Goal: Transaction & Acquisition: Purchase product/service

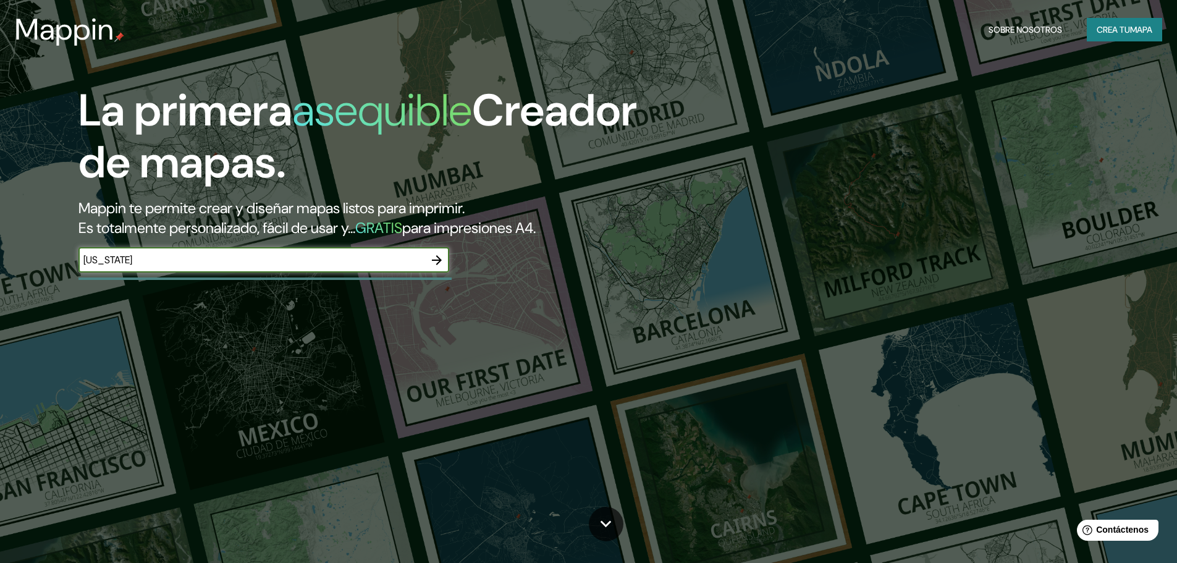
type input "[US_STATE]"
click at [435, 260] on icon "button" at bounding box center [437, 260] width 10 height 10
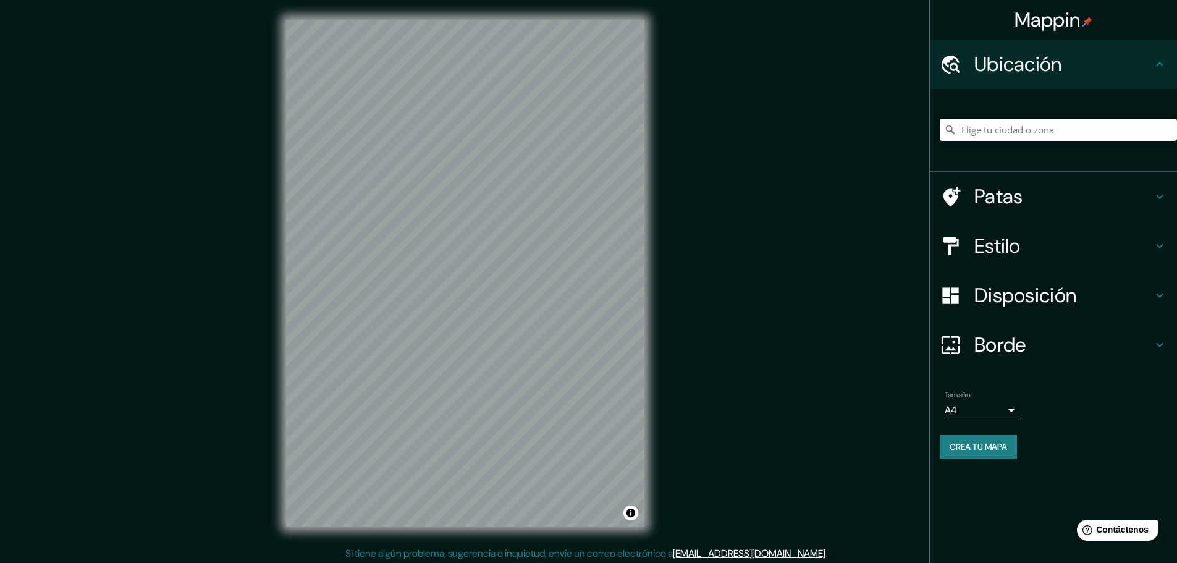
click at [1085, 124] on input "Elige tu ciudad o zona" at bounding box center [1058, 130] width 237 height 22
click at [1104, 125] on input "[US_STATE], [GEOGRAPHIC_DATA]" at bounding box center [1058, 130] width 237 height 22
click at [1130, 138] on input "[US_STATE], [GEOGRAPHIC_DATA]" at bounding box center [1058, 130] width 237 height 22
drag, startPoint x: 1105, startPoint y: 137, endPoint x: 999, endPoint y: 150, distance: 107.2
click at [999, 150] on div "[US_STATE], [GEOGRAPHIC_DATA]" at bounding box center [1058, 130] width 237 height 62
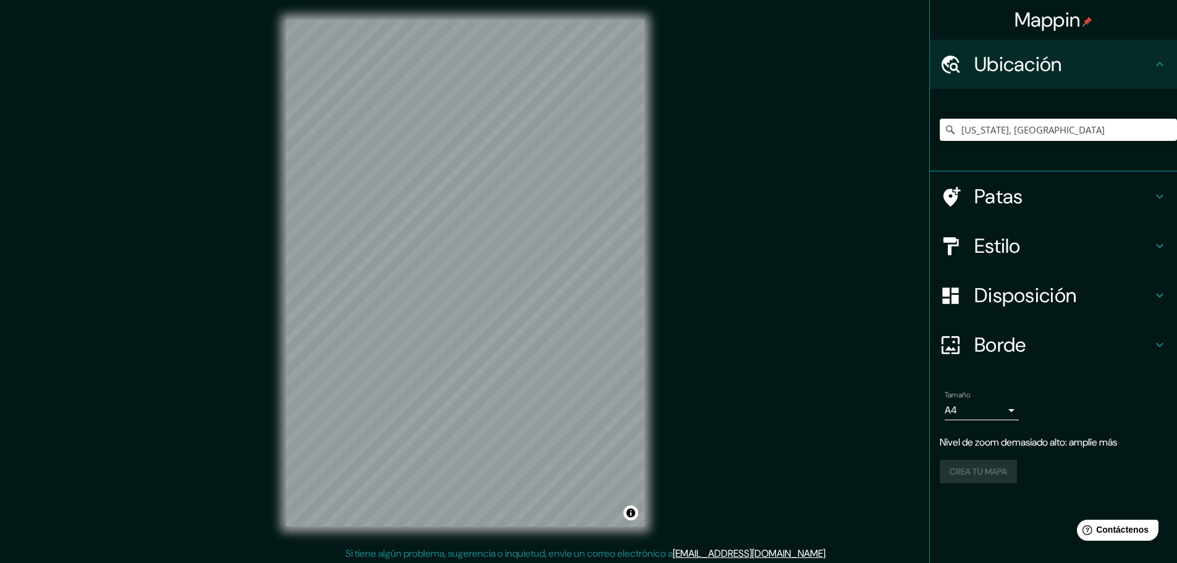
drag, startPoint x: 1091, startPoint y: 140, endPoint x: 934, endPoint y: 145, distance: 156.4
click at [934, 145] on div "[US_STATE], [GEOGRAPHIC_DATA]" at bounding box center [1053, 130] width 247 height 83
click at [984, 133] on input "demver" at bounding box center [1058, 130] width 237 height 22
drag, startPoint x: 996, startPoint y: 127, endPoint x: 923, endPoint y: 145, distance: 75.2
click at [923, 145] on div "Mappin Ubicación [GEOGRAPHIC_DATA], [US_STATE], [GEOGRAPHIC_DATA] Patas Estilo …" at bounding box center [588, 283] width 1177 height 566
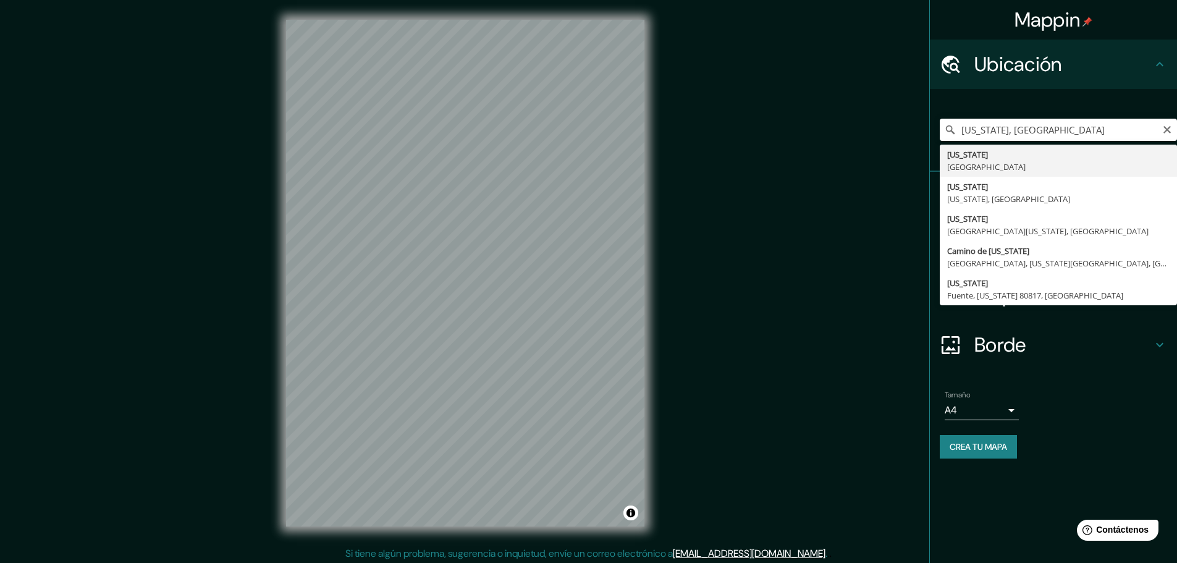
type input "[US_STATE], [GEOGRAPHIC_DATA]"
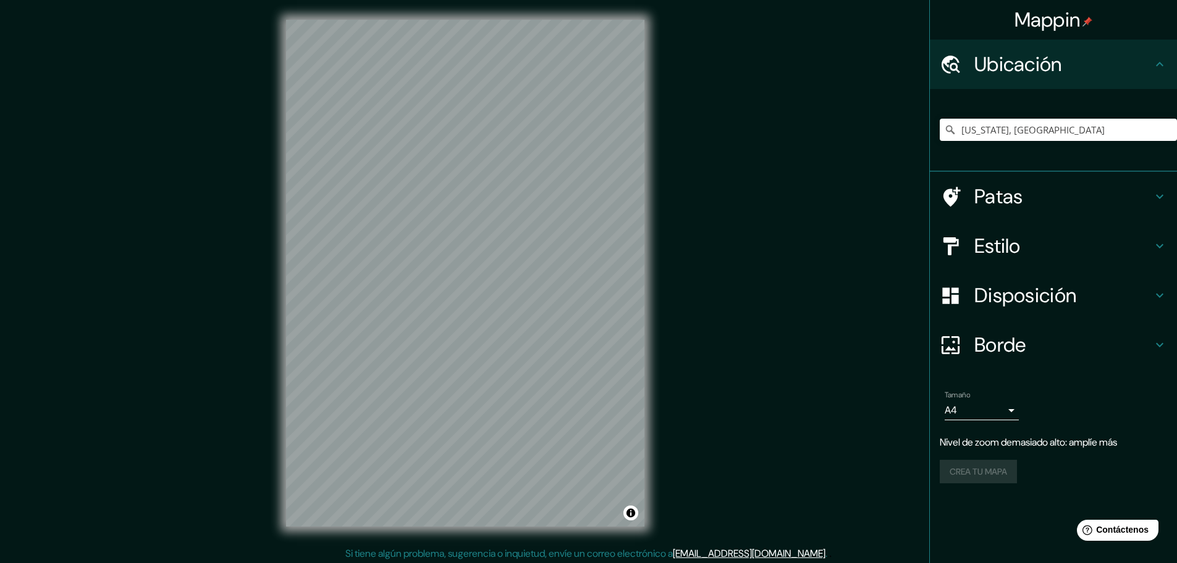
click at [965, 462] on div "Crea tu mapa" at bounding box center [1053, 471] width 227 height 23
click at [965, 473] on div "Crea tu mapa" at bounding box center [1053, 471] width 227 height 23
click at [983, 405] on body "Mappin Ubicación [US_STATE], [GEOGRAPHIC_DATA] Patas Estilo Disposición [PERSON…" at bounding box center [588, 281] width 1177 height 563
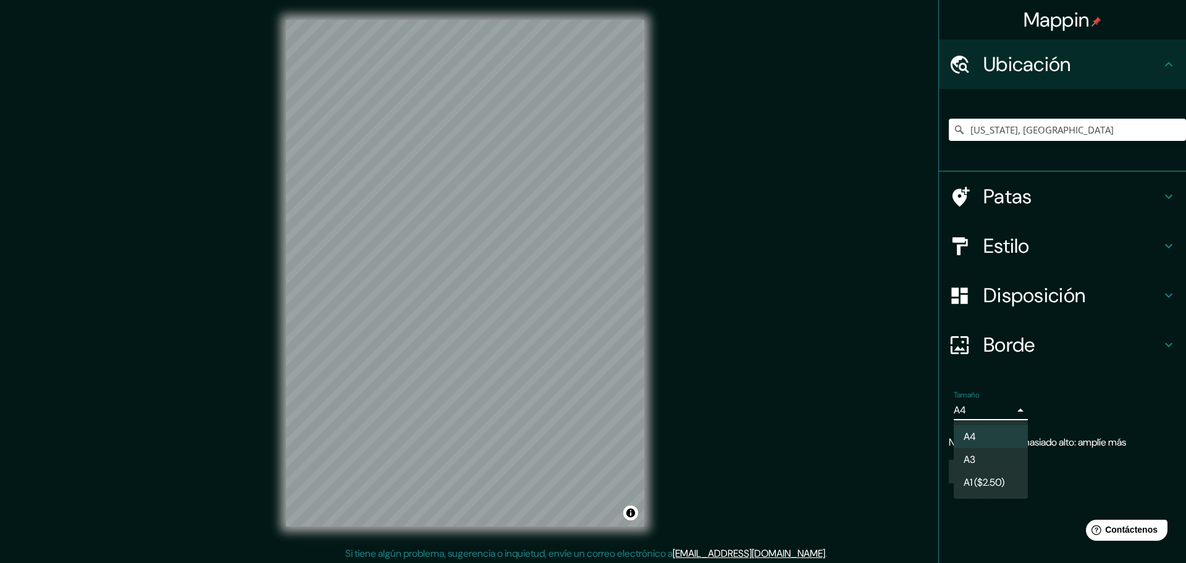
click at [980, 432] on li "A4" at bounding box center [991, 436] width 74 height 23
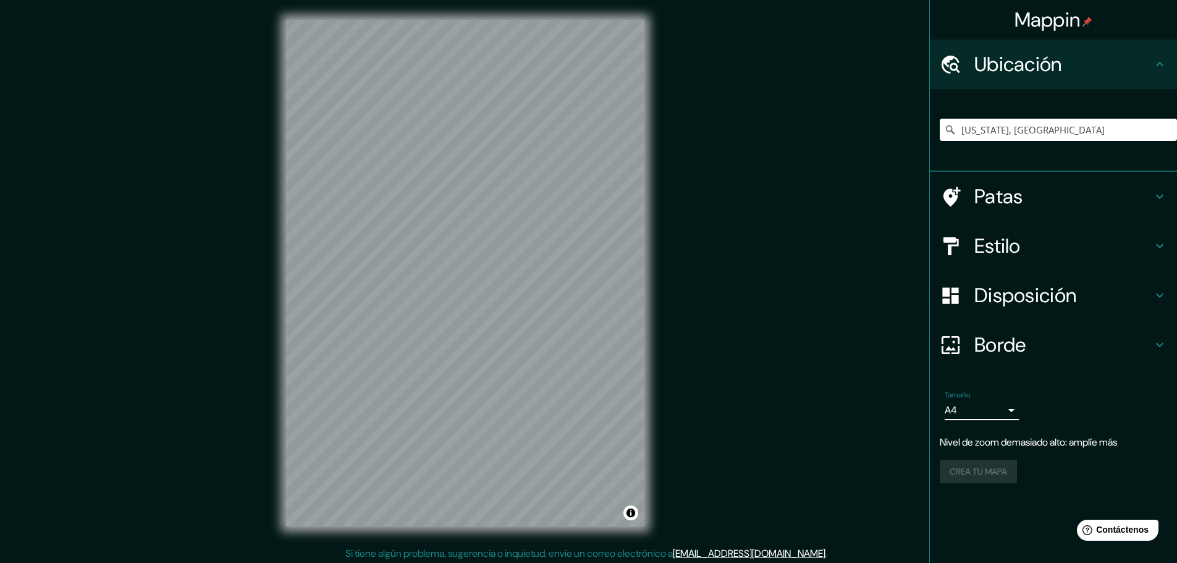
click at [986, 197] on font "Patas" at bounding box center [999, 197] width 49 height 26
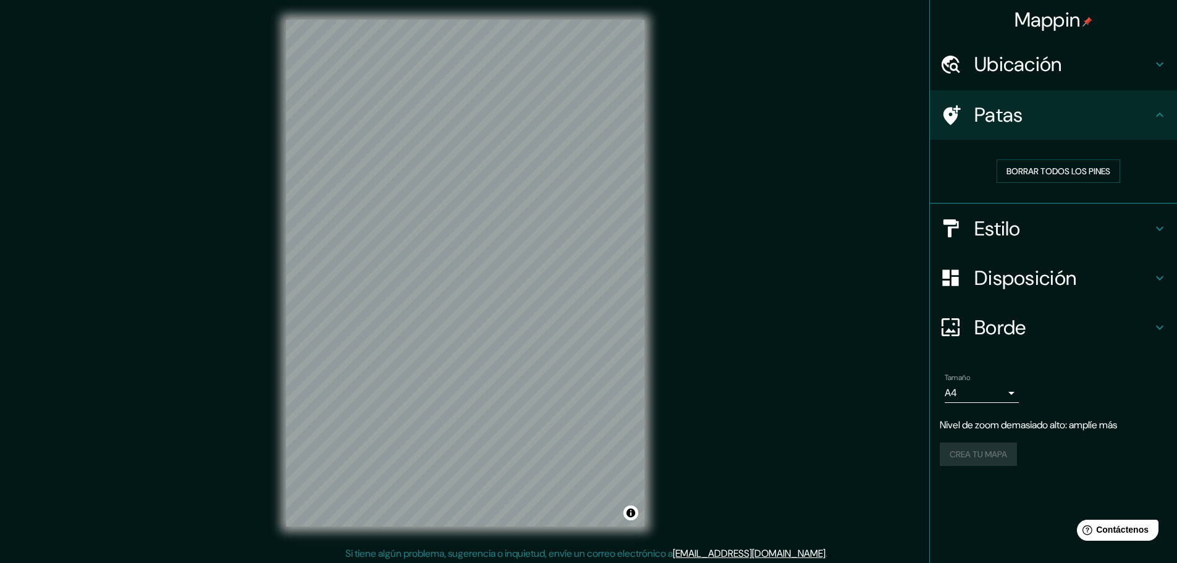
click at [1023, 226] on h4 "Estilo" at bounding box center [1064, 228] width 178 height 25
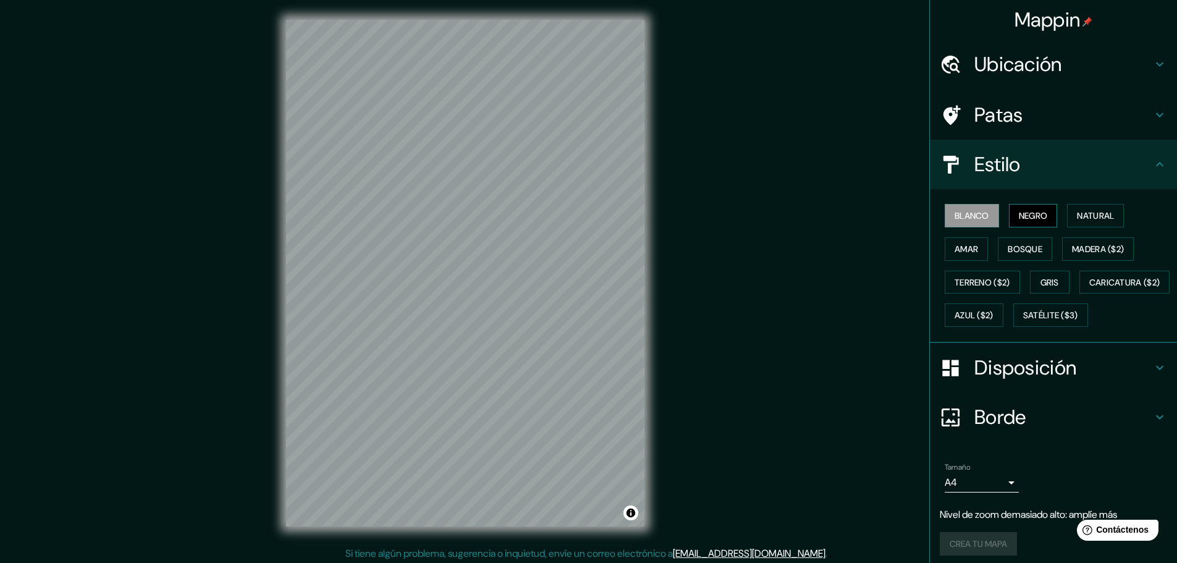
click at [1024, 208] on font "Negro" at bounding box center [1033, 216] width 29 height 16
click at [968, 216] on font "Blanco" at bounding box center [972, 215] width 35 height 11
click at [968, 246] on font "Amar" at bounding box center [966, 248] width 23 height 11
click at [1009, 248] on font "Bosque" at bounding box center [1025, 248] width 35 height 11
click at [1054, 245] on div "Blanco Negro Natural Amar Bosque Madera ($2) Terreno ($2) Gris Caricatura ($2) …" at bounding box center [1058, 265] width 237 height 133
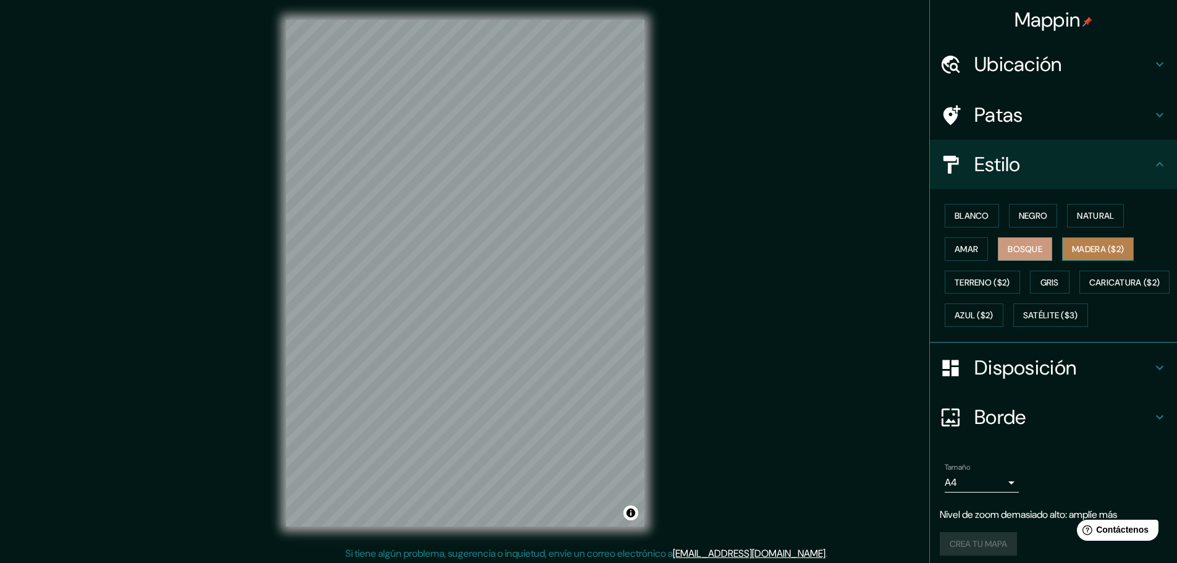
click at [1085, 241] on font "Madera ($2)" at bounding box center [1098, 249] width 52 height 16
drag, startPoint x: 1046, startPoint y: 273, endPoint x: 1002, endPoint y: 289, distance: 46.5
click at [1045, 273] on button "Gris" at bounding box center [1050, 282] width 40 height 23
click at [1112, 240] on button "Madera ($2)" at bounding box center [1098, 248] width 72 height 23
click at [1057, 298] on div "Blanco Negro Natural Amar Bosque Madera ($2) Terreno ($2) Gris Caricatura ($2) …" at bounding box center [1058, 265] width 237 height 133
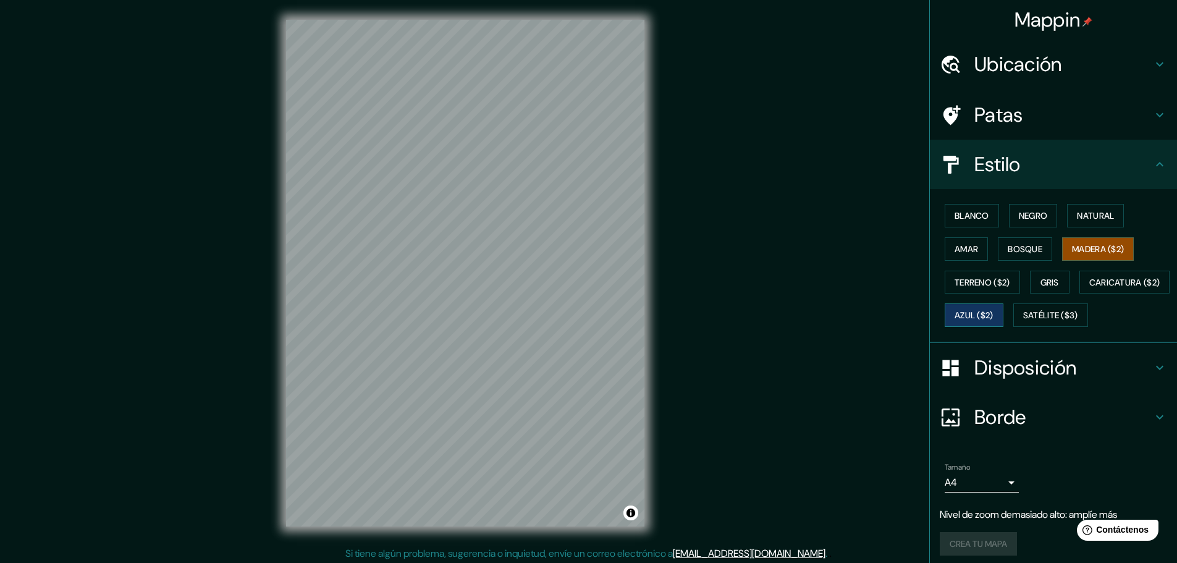
click at [994, 310] on font "Azul ($2)" at bounding box center [974, 315] width 39 height 11
click at [1047, 284] on font "Gris" at bounding box center [1050, 282] width 19 height 11
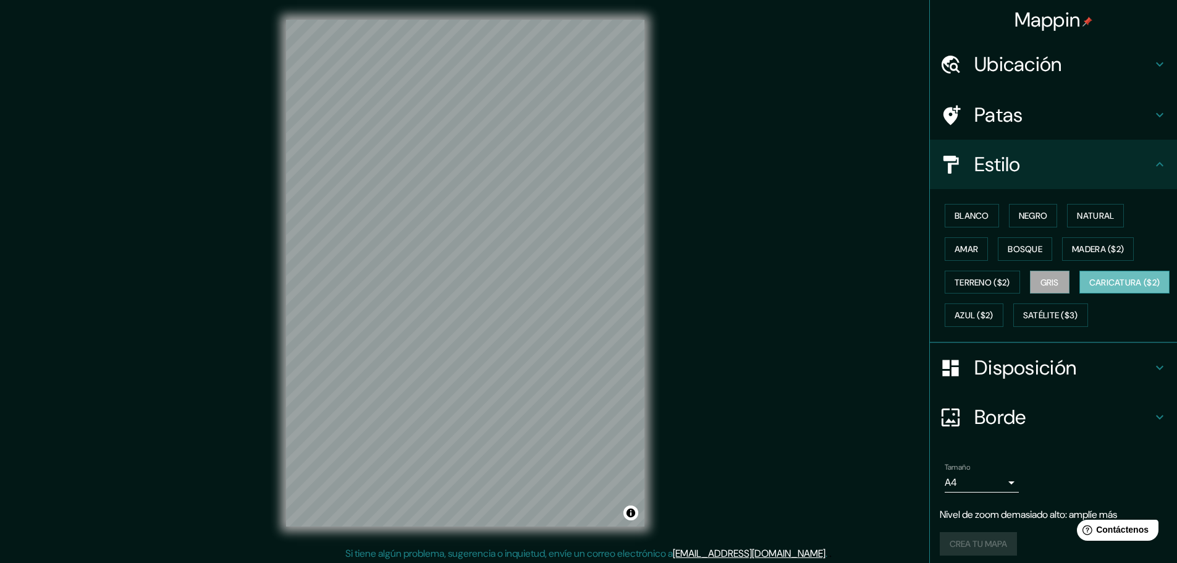
click at [1089, 288] on font "Caricatura ($2)" at bounding box center [1124, 282] width 71 height 11
click at [1023, 321] on font "Satélite ($3)" at bounding box center [1050, 315] width 55 height 11
click at [1080, 294] on button "Caricatura ($2)" at bounding box center [1125, 282] width 91 height 23
click at [1083, 244] on font "Madera ($2)" at bounding box center [1098, 248] width 52 height 11
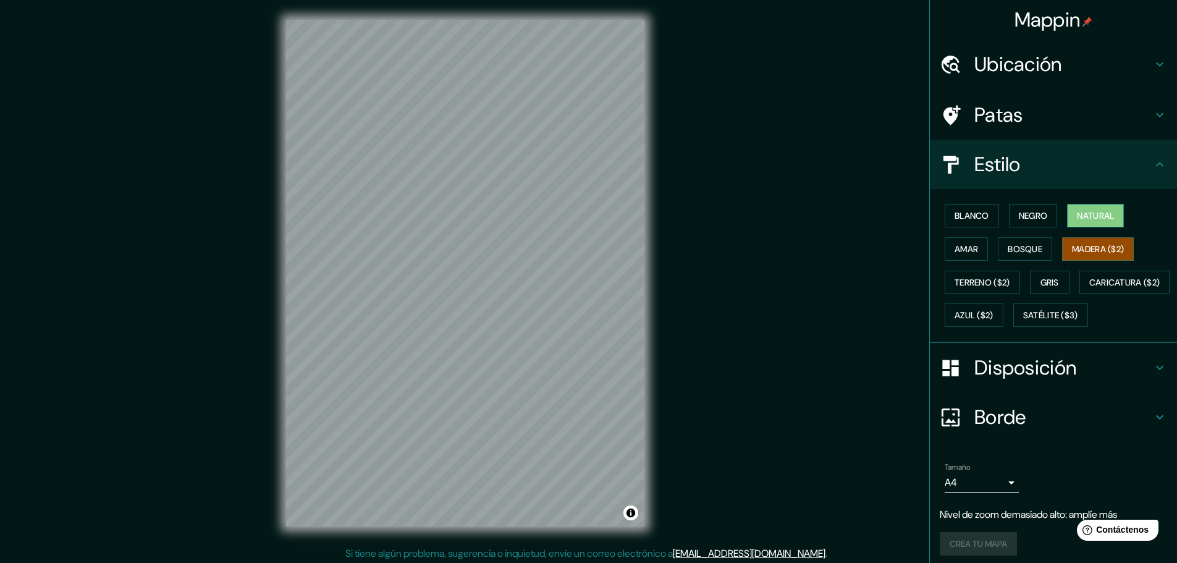
click at [1097, 218] on font "Natural" at bounding box center [1095, 215] width 37 height 11
click at [963, 217] on font "Blanco" at bounding box center [972, 215] width 35 height 11
click at [1104, 222] on font "Natural" at bounding box center [1095, 216] width 37 height 16
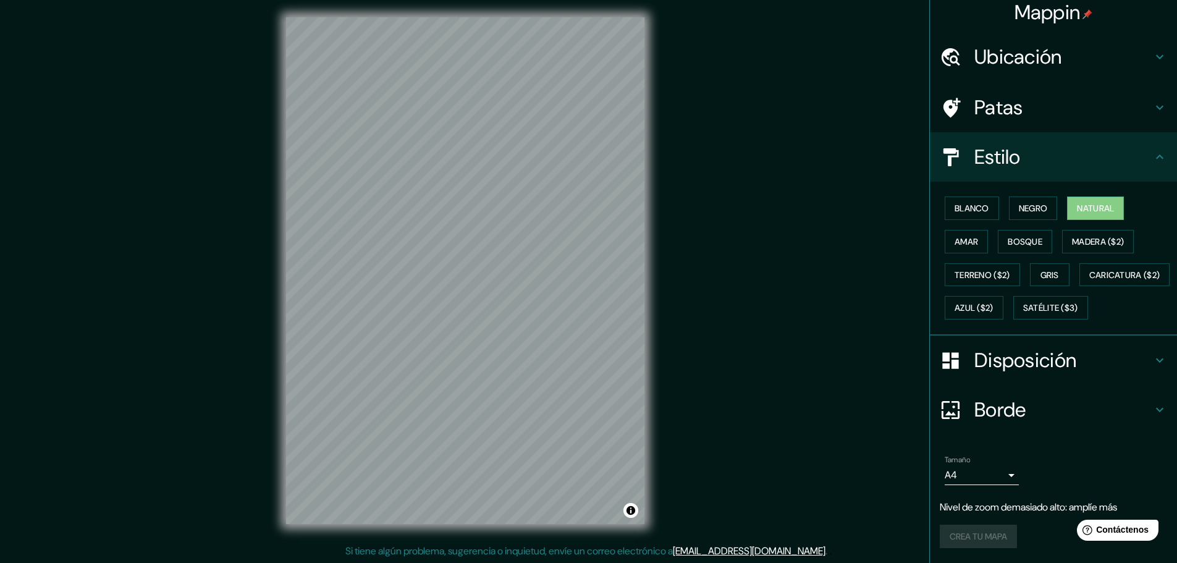
scroll to position [3, 0]
click at [1018, 363] on font "Disposición" at bounding box center [1026, 360] width 102 height 26
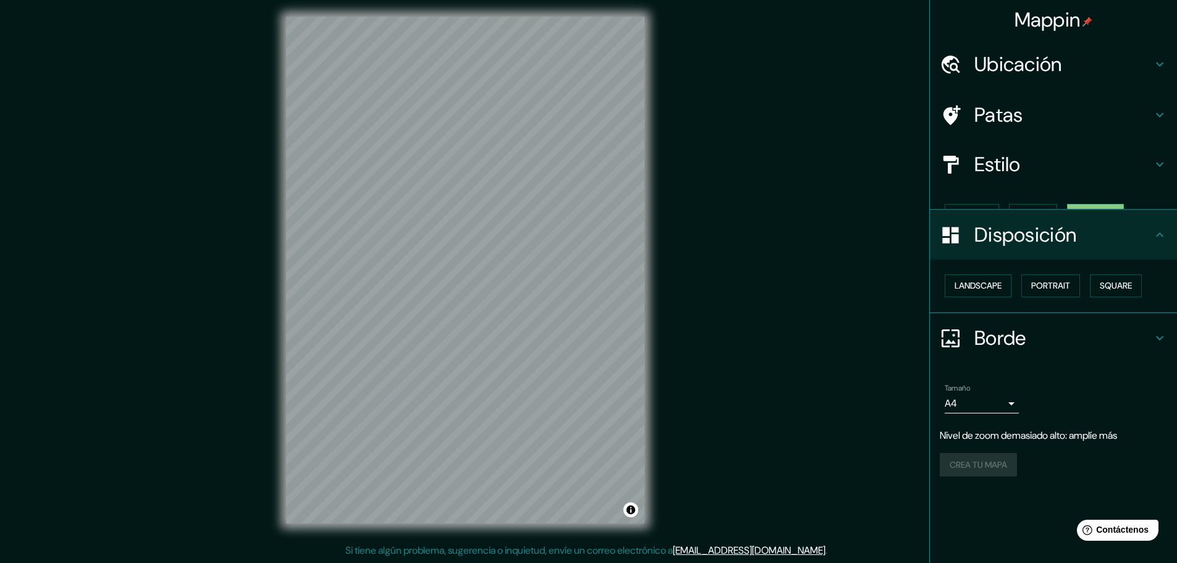
scroll to position [0, 0]
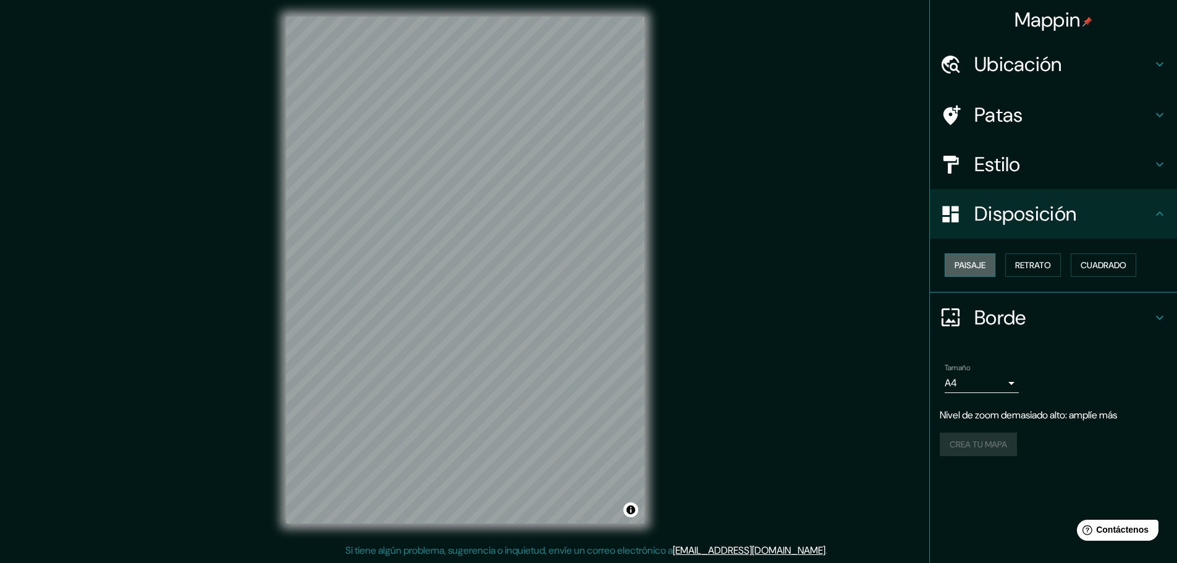
click at [970, 263] on font "Paisaje" at bounding box center [970, 265] width 31 height 11
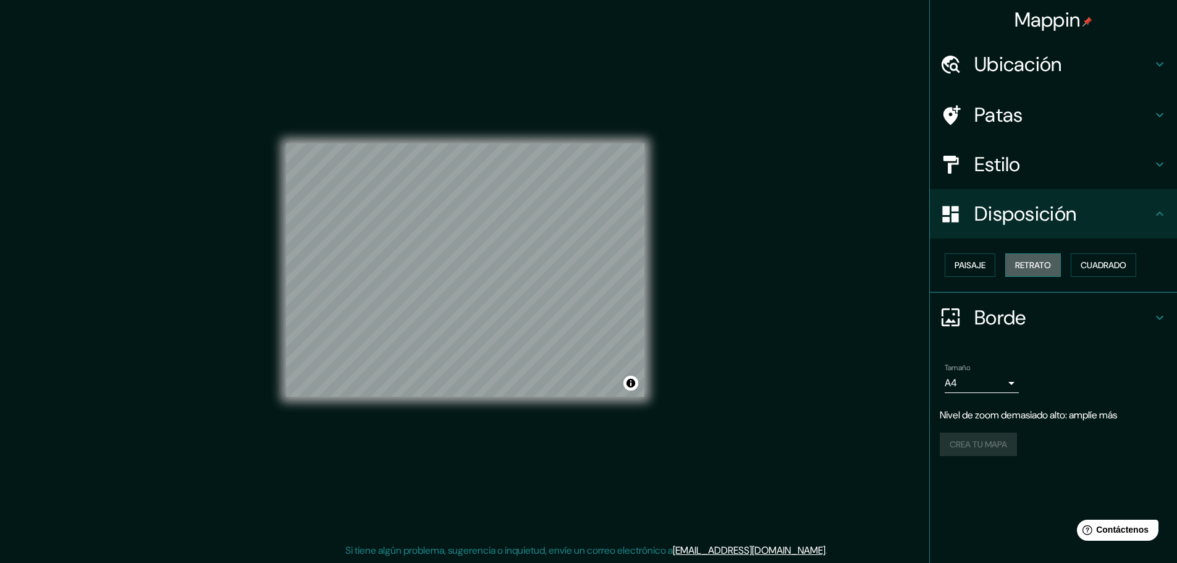
click at [1026, 253] on button "Retrato" at bounding box center [1033, 264] width 56 height 23
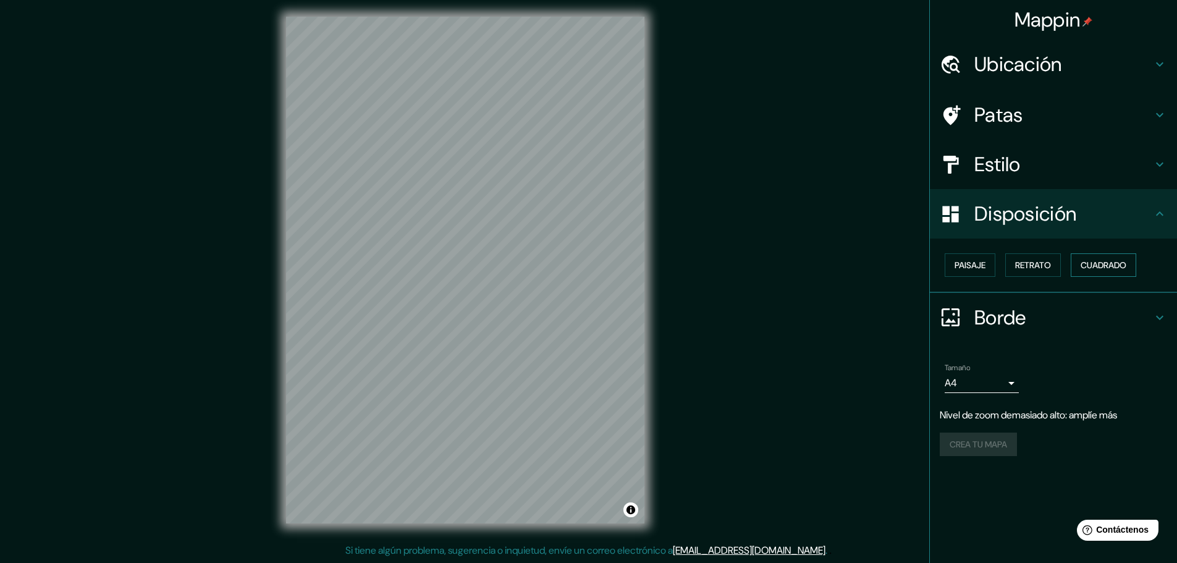
click at [1119, 268] on font "Cuadrado" at bounding box center [1104, 265] width 46 height 11
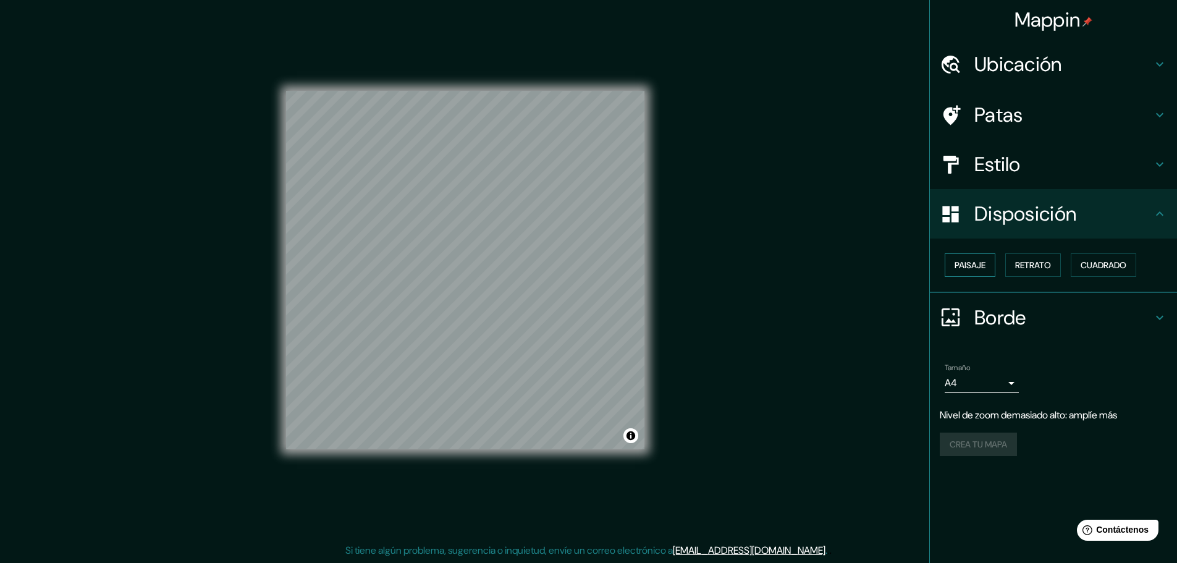
click at [977, 271] on font "Paisaje" at bounding box center [970, 265] width 31 height 16
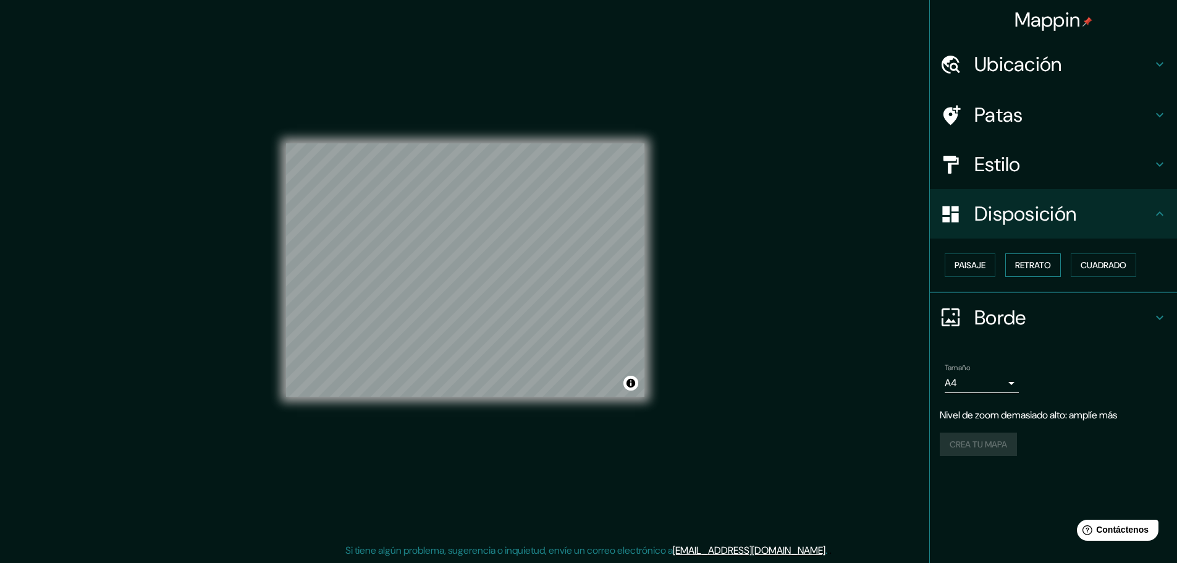
click at [1026, 266] on font "Retrato" at bounding box center [1033, 265] width 36 height 11
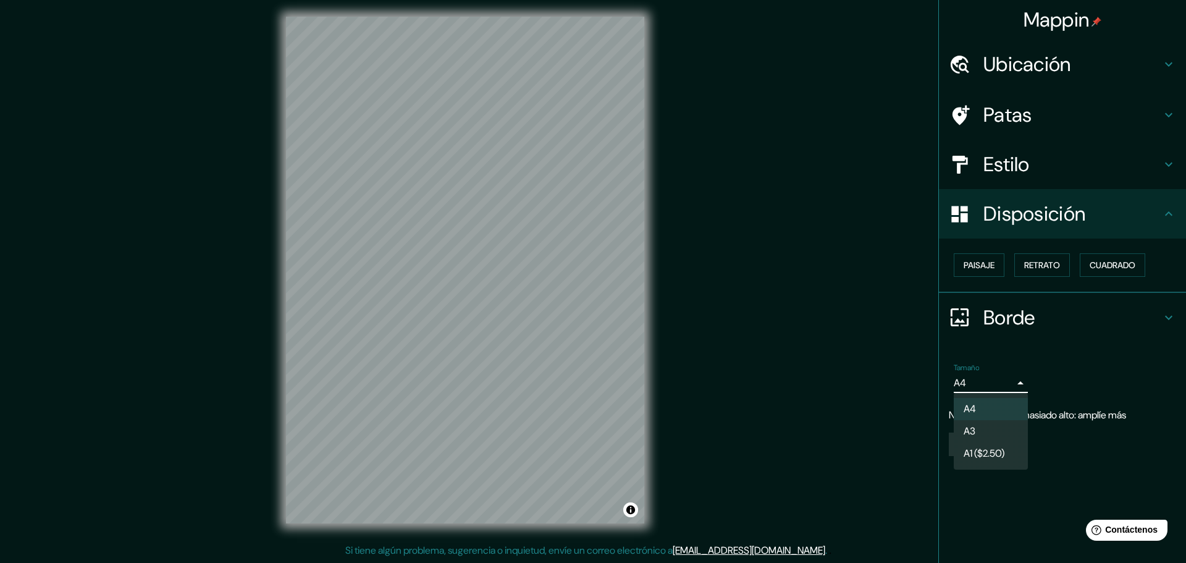
click at [1000, 381] on body "Mappin Ubicación [US_STATE], [GEOGRAPHIC_DATA] Patas Estilo Disposición Paisaje…" at bounding box center [593, 278] width 1186 height 563
click at [991, 405] on li "A4" at bounding box center [991, 409] width 74 height 23
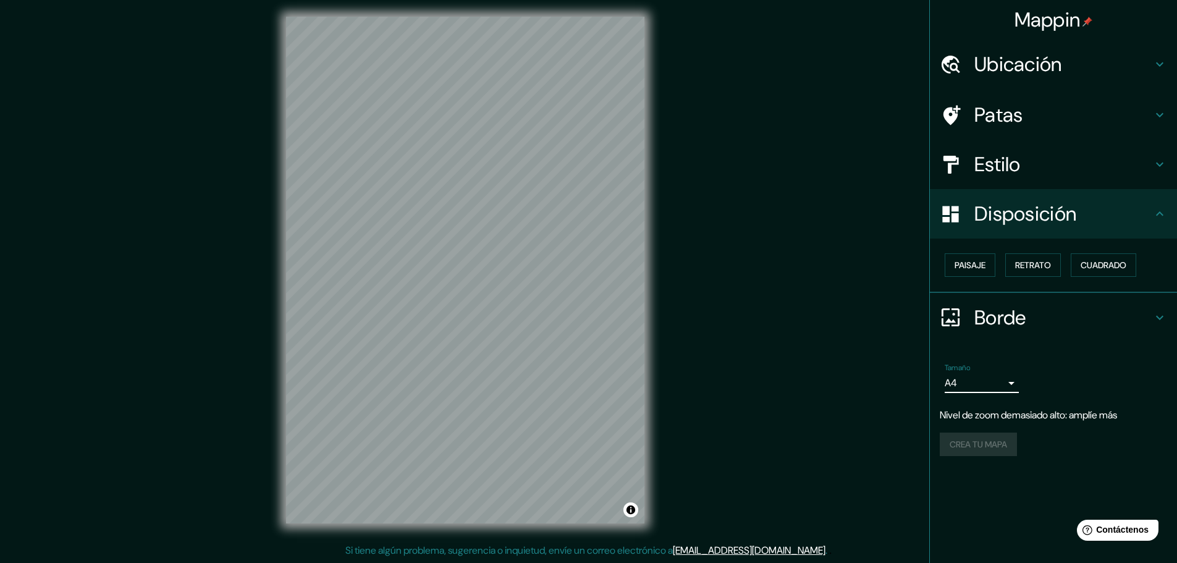
click at [988, 443] on div "Crea tu mapa" at bounding box center [1053, 444] width 227 height 23
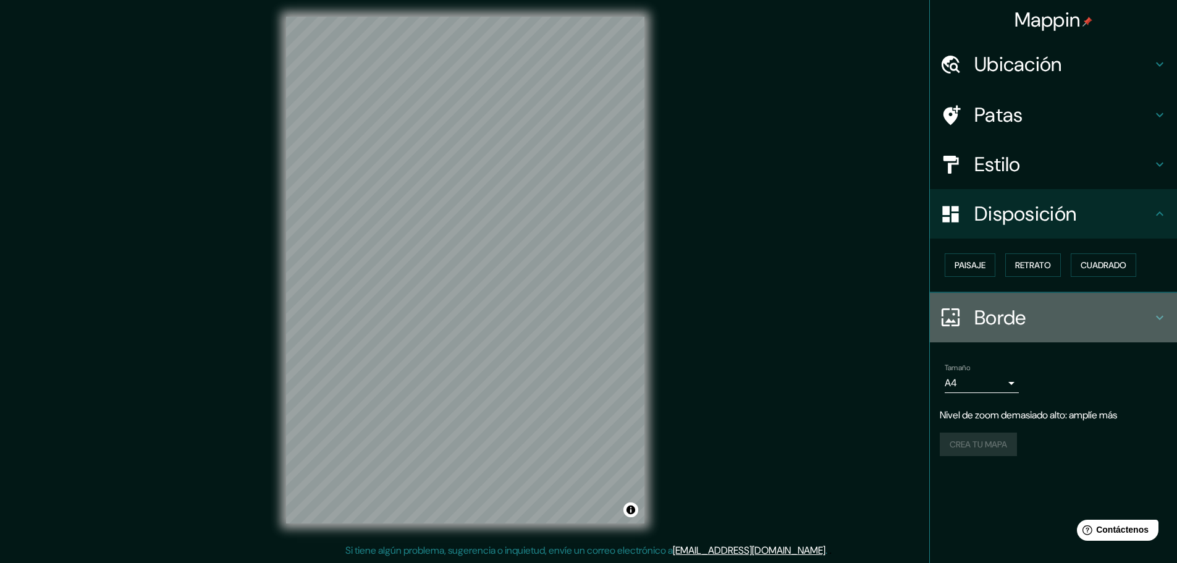
click at [952, 311] on icon at bounding box center [951, 318] width 22 height 22
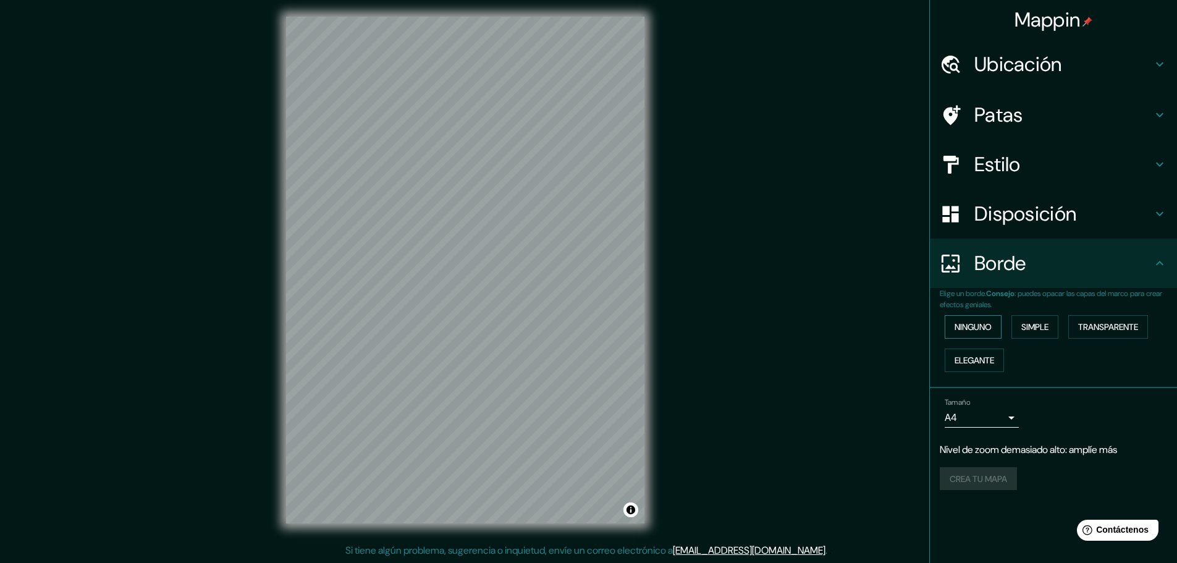
click at [960, 323] on font "Ninguno" at bounding box center [973, 326] width 37 height 11
click at [996, 476] on div "Crea tu mapa" at bounding box center [1053, 478] width 227 height 23
click at [759, 232] on div "Mappin Ubicación [US_STATE], [GEOGRAPHIC_DATA] Patas Estilo Disposición [PERSON…" at bounding box center [588, 280] width 1177 height 566
click at [1007, 49] on div "Ubicación" at bounding box center [1053, 64] width 247 height 49
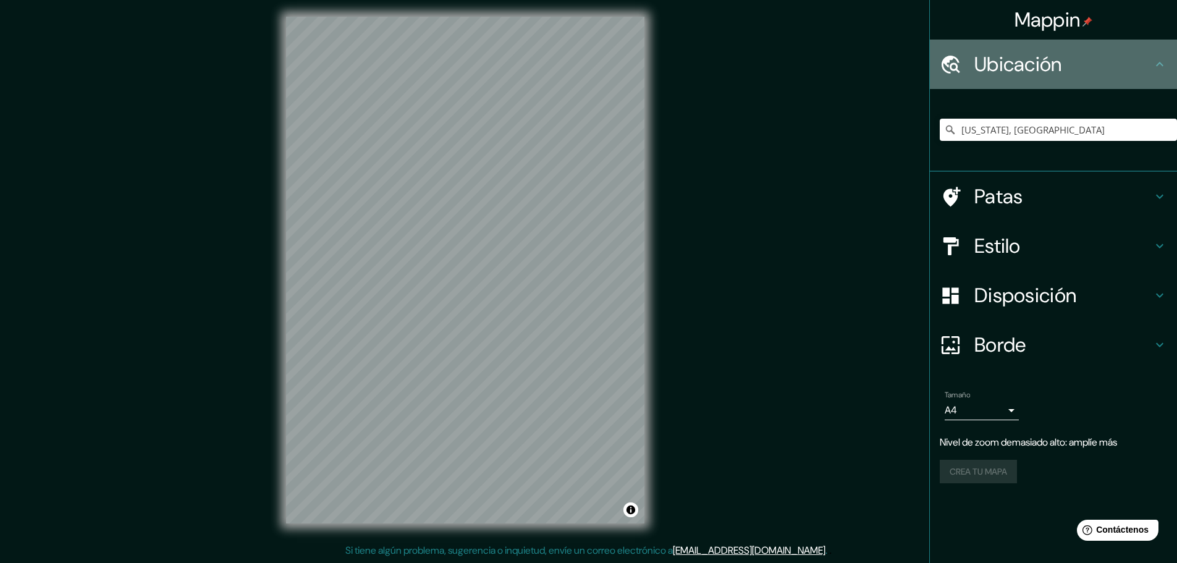
click at [1005, 59] on font "Ubicación" at bounding box center [1019, 64] width 88 height 26
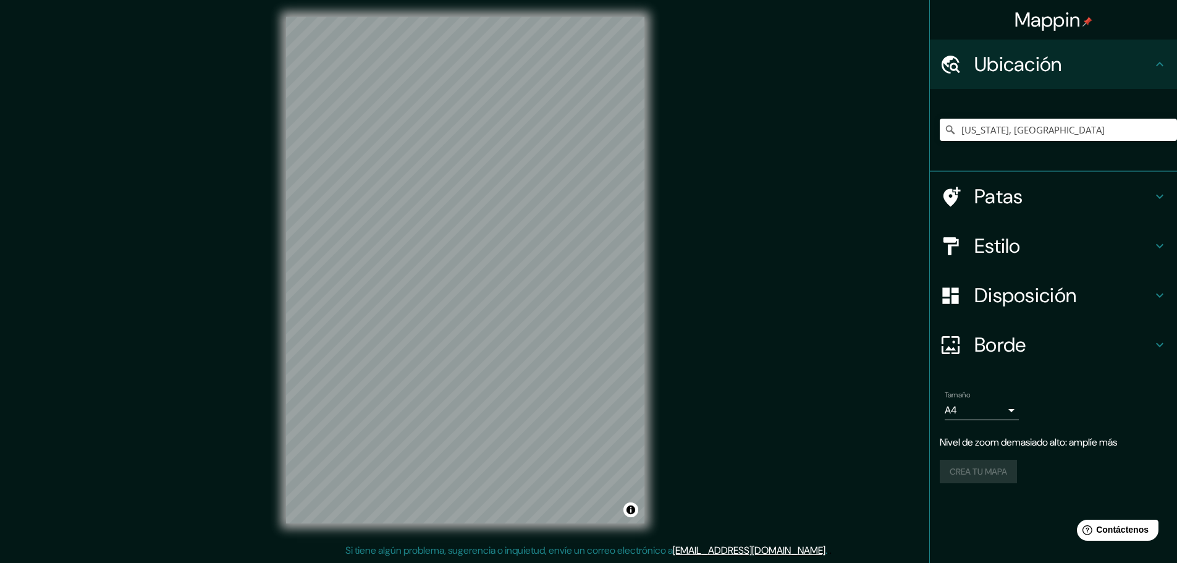
click at [1000, 194] on font "Patas" at bounding box center [999, 197] width 49 height 26
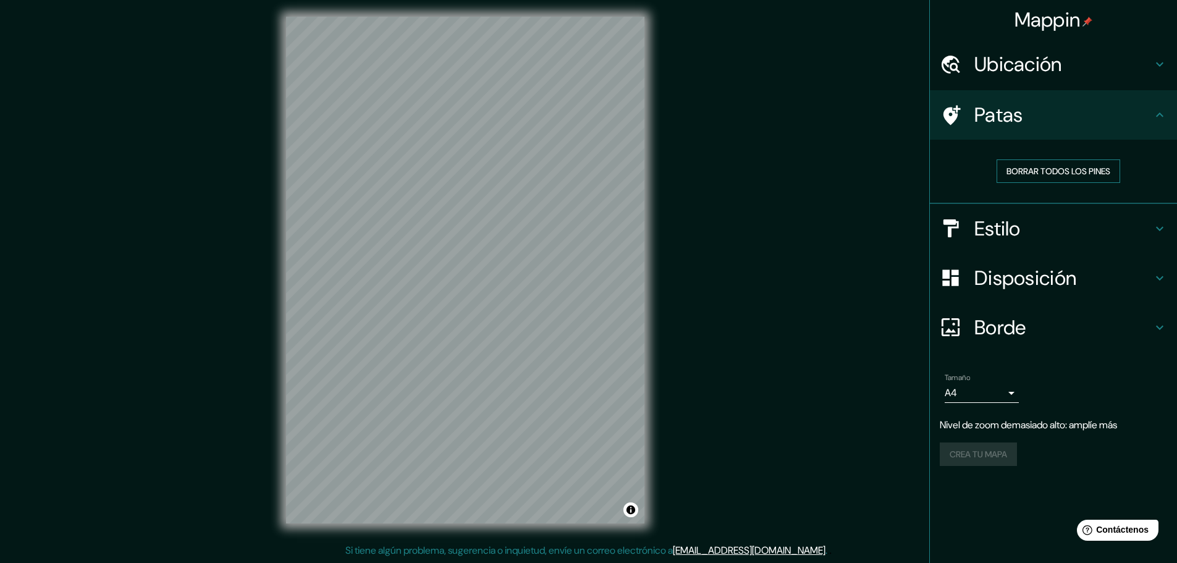
click at [1036, 174] on font "Borrar todos los pines" at bounding box center [1059, 171] width 104 height 11
click at [1023, 213] on div "Estilo" at bounding box center [1053, 228] width 247 height 49
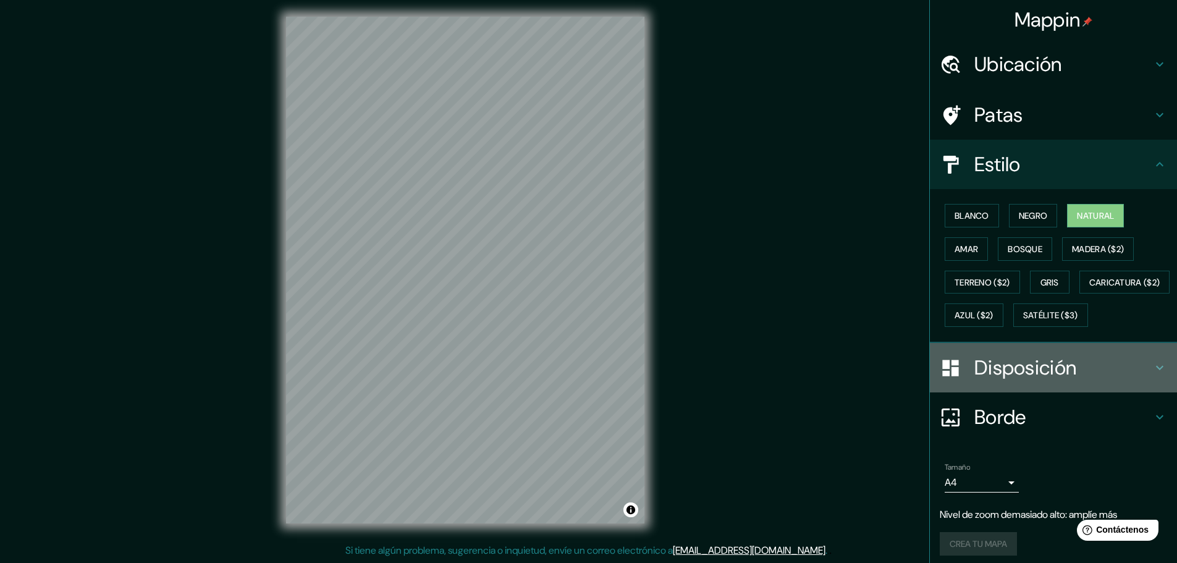
click at [1053, 381] on font "Disposición" at bounding box center [1026, 368] width 102 height 26
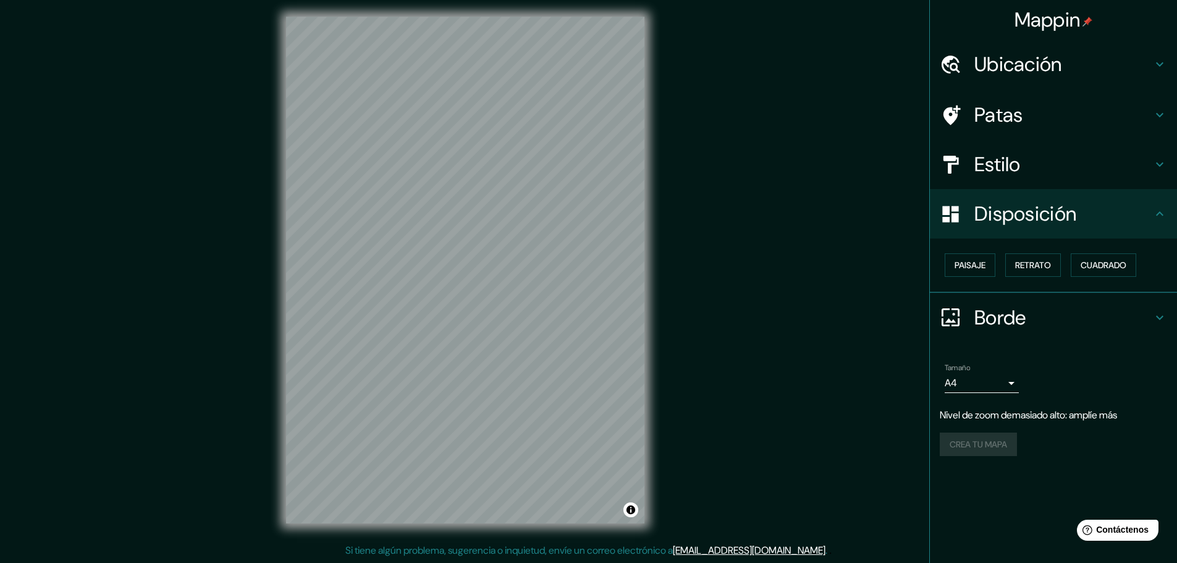
click at [1023, 323] on font "Borde" at bounding box center [1001, 318] width 52 height 26
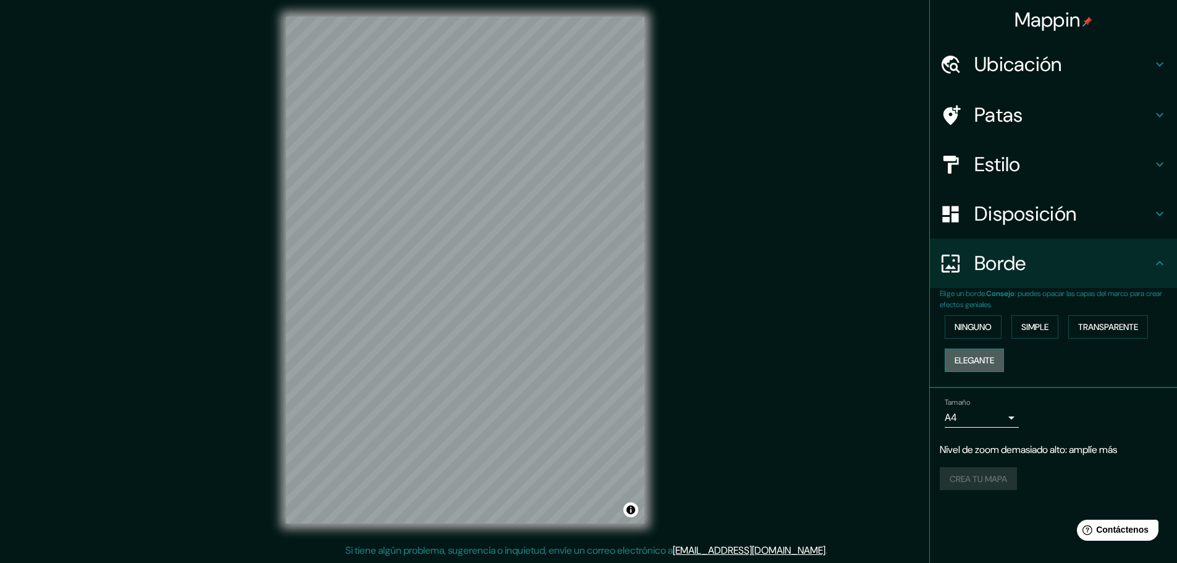
click at [955, 362] on font "Elegante" at bounding box center [975, 360] width 40 height 11
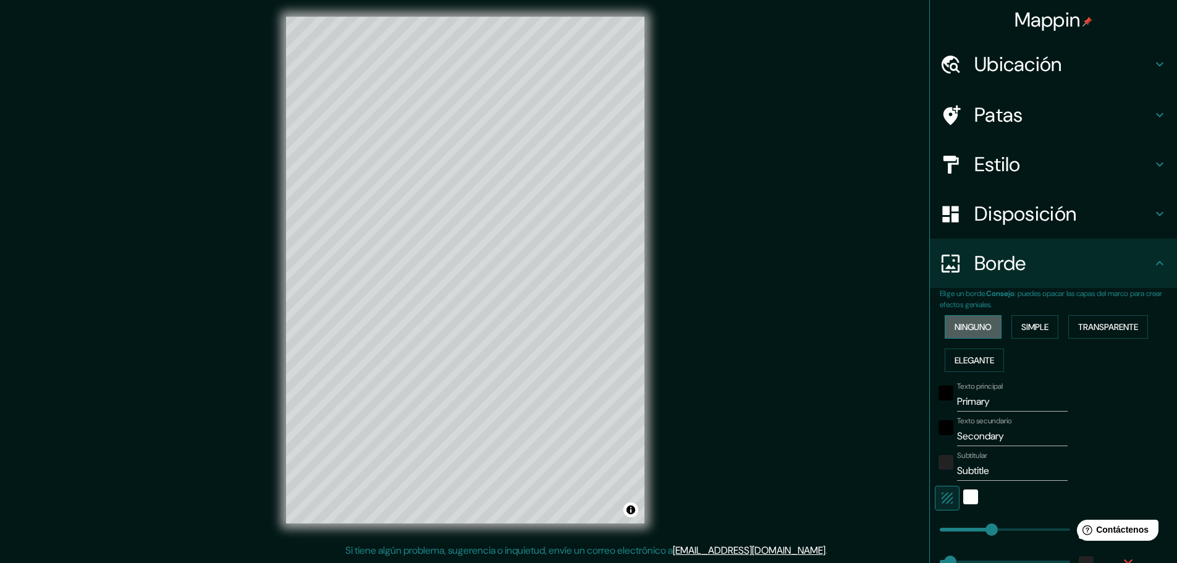
click at [960, 332] on font "Ninguno" at bounding box center [973, 326] width 37 height 11
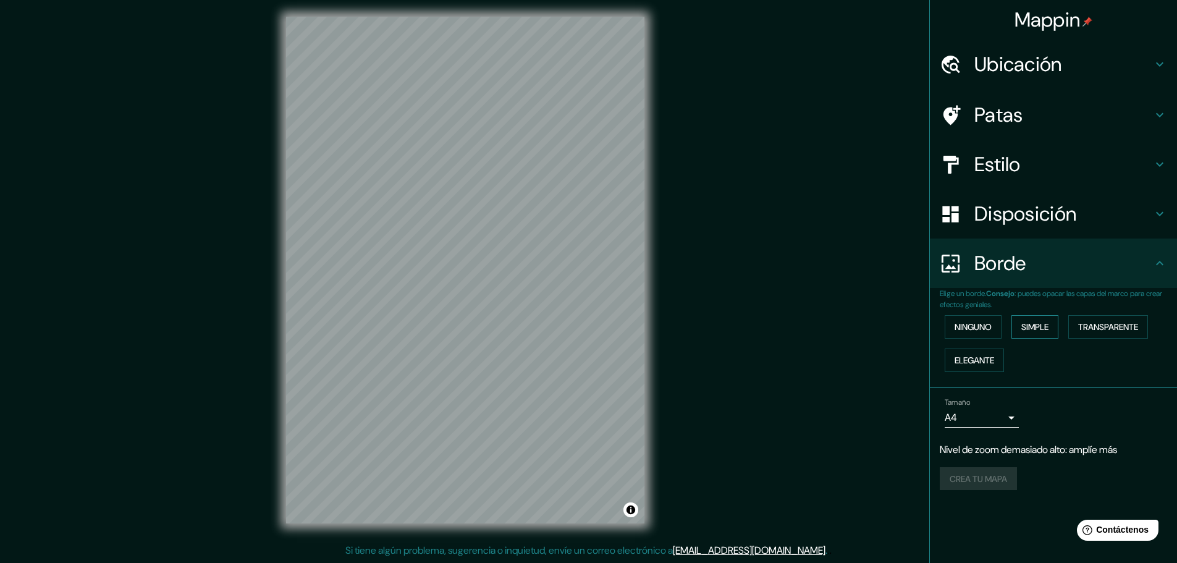
click at [1038, 324] on font "Simple" at bounding box center [1034, 326] width 27 height 11
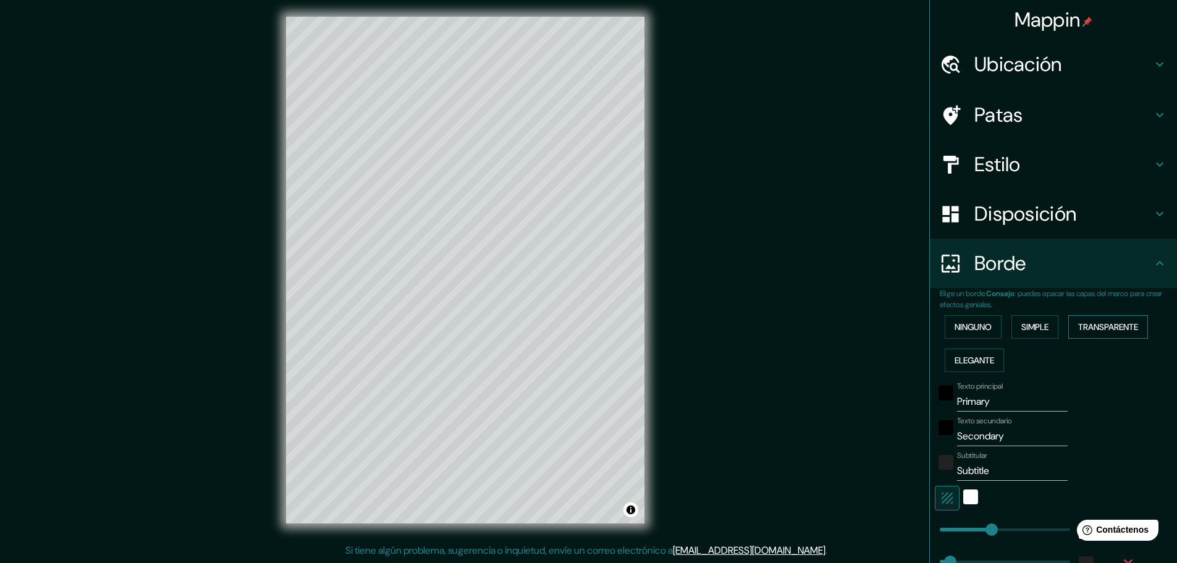
click at [1098, 324] on font "Transparente" at bounding box center [1108, 326] width 60 height 11
click at [984, 360] on font "Elegante" at bounding box center [975, 360] width 40 height 11
click at [972, 316] on button "Ninguno" at bounding box center [973, 326] width 57 height 23
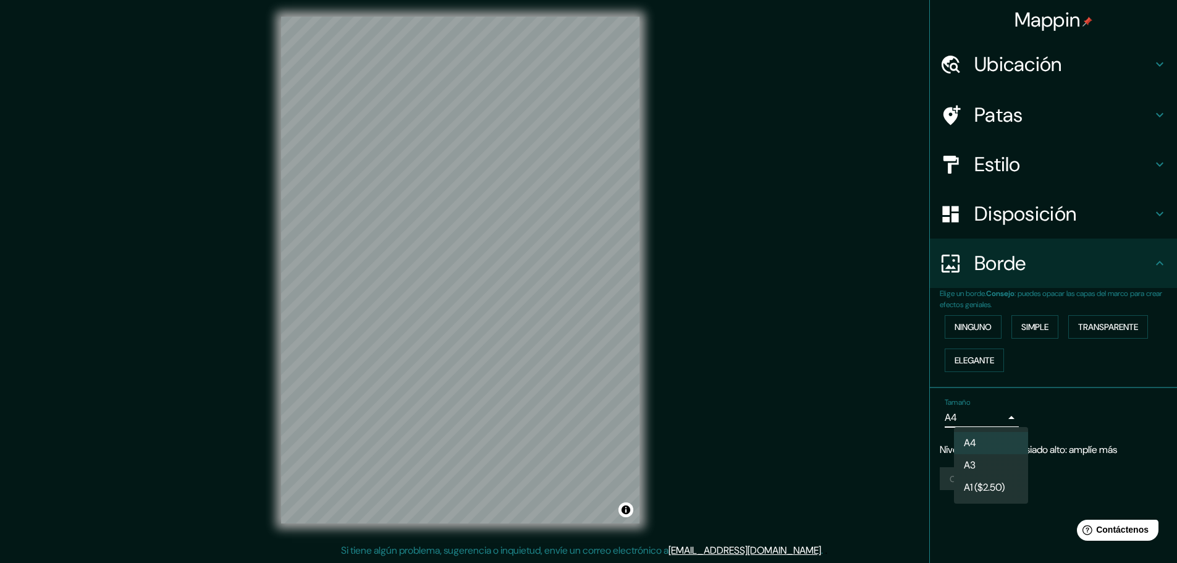
drag, startPoint x: 989, startPoint y: 417, endPoint x: 986, endPoint y: 431, distance: 14.7
click at [989, 415] on body "Mappin Ubicación [US_STATE], [GEOGRAPHIC_DATA] Patas Estilo Disposición [PERSON…" at bounding box center [588, 278] width 1177 height 563
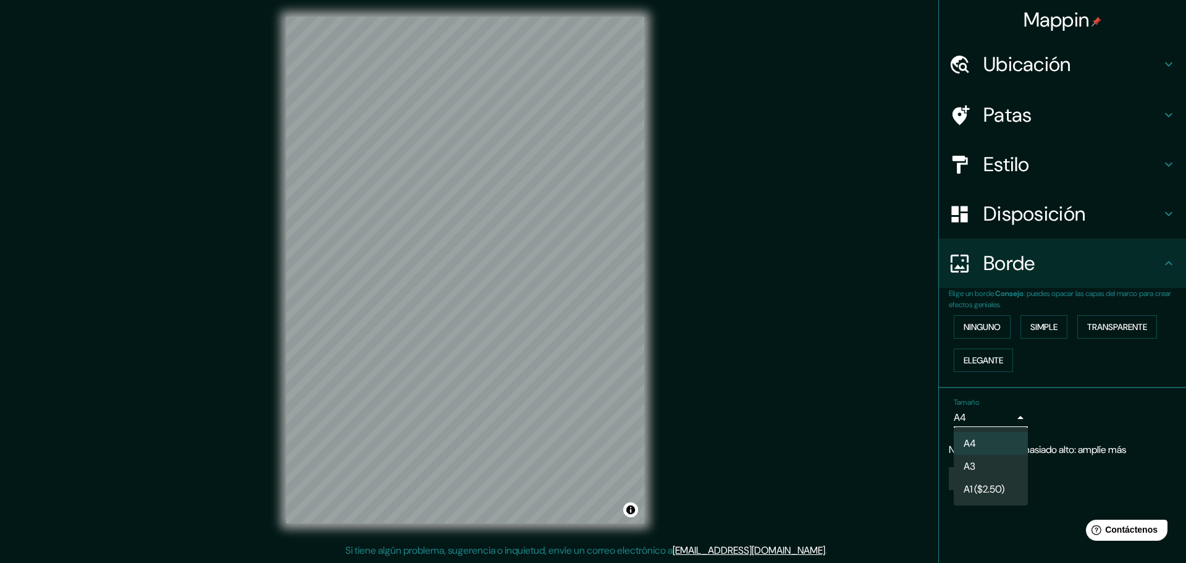
click at [981, 458] on li "A3" at bounding box center [991, 466] width 74 height 23
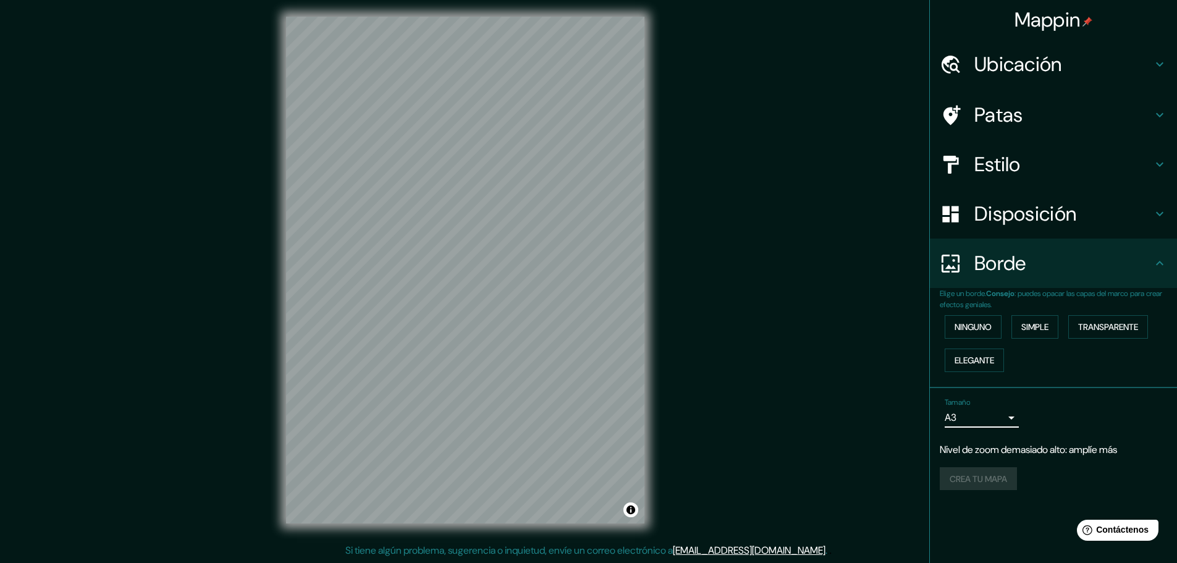
click at [999, 408] on body "Mappin Ubicación [US_STATE], [GEOGRAPHIC_DATA] Patas Estilo Disposición [PERSON…" at bounding box center [588, 278] width 1177 height 563
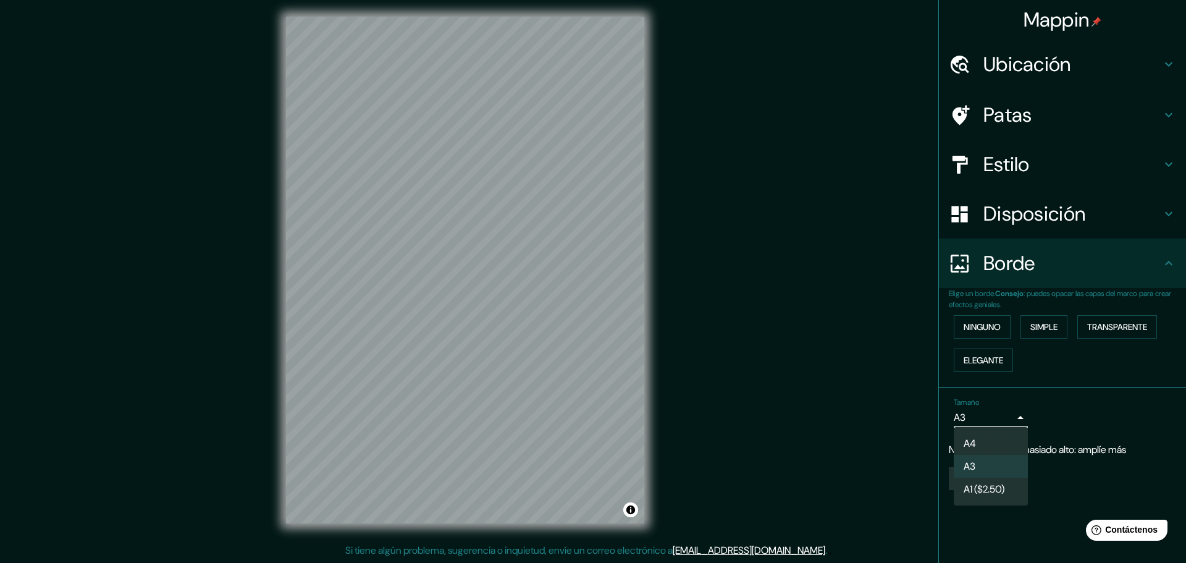
click at [979, 488] on font "A1 ($2.50)" at bounding box center [984, 489] width 41 height 13
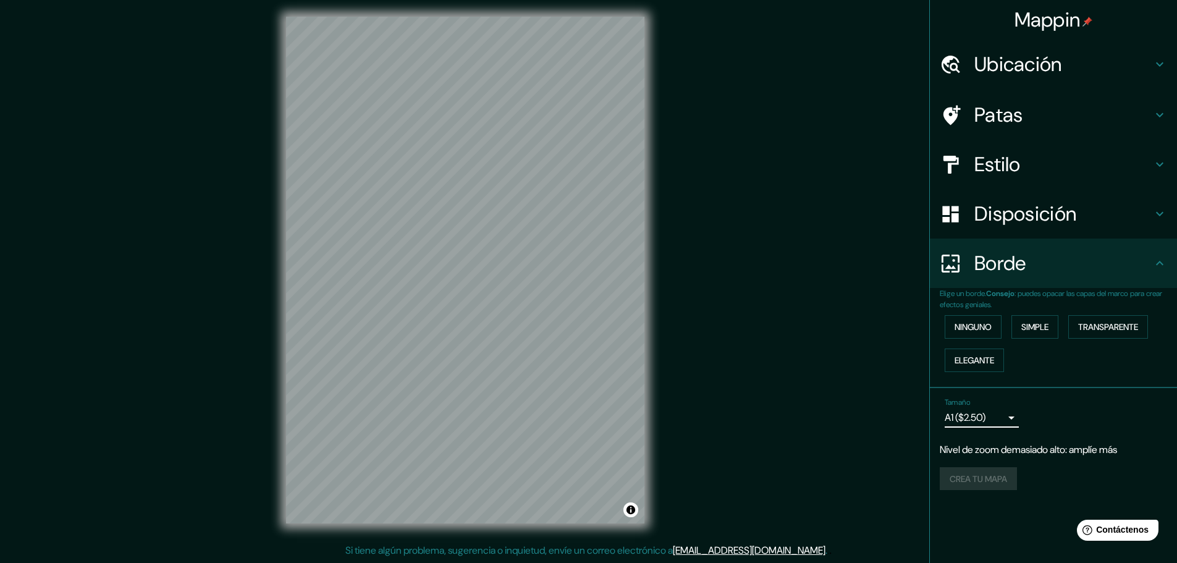
click at [1002, 411] on body "Mappin Ubicación [US_STATE], [GEOGRAPHIC_DATA] Patas Estilo Disposición [PERSON…" at bounding box center [588, 278] width 1177 height 563
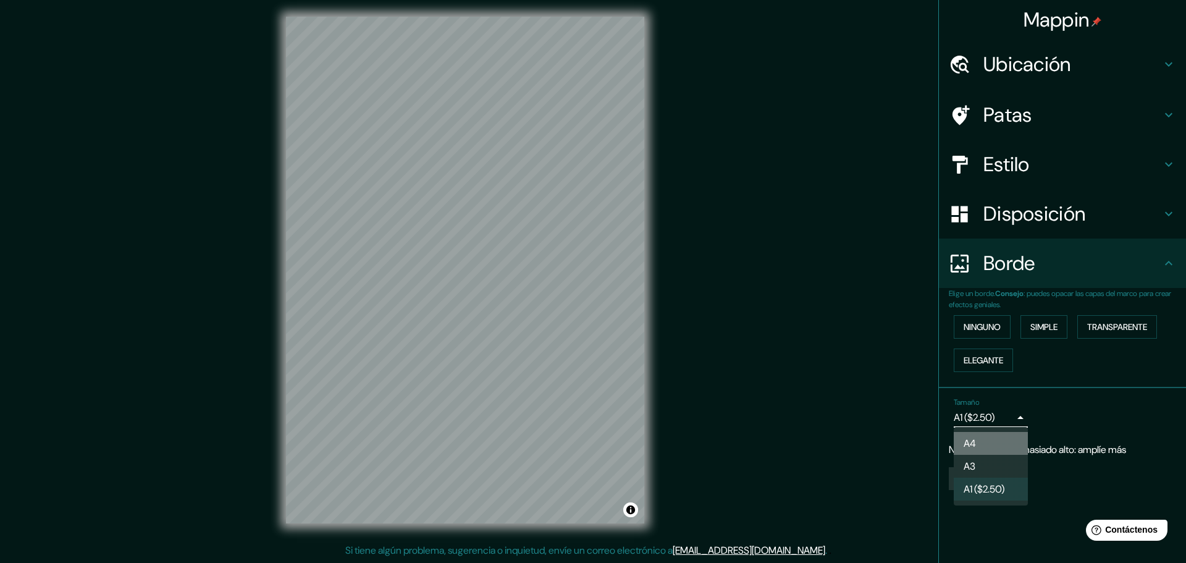
click at [985, 434] on li "A4" at bounding box center [991, 443] width 74 height 23
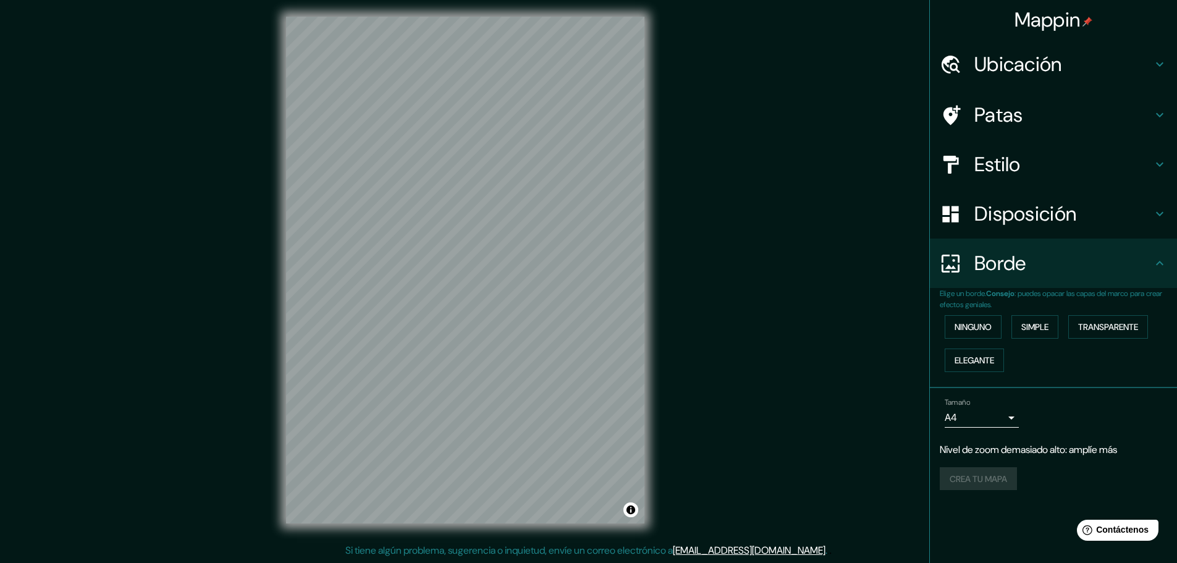
click at [990, 479] on div "Crea tu mapa" at bounding box center [1053, 478] width 227 height 23
drag, startPoint x: 703, startPoint y: 283, endPoint x: 738, endPoint y: 298, distance: 38.5
click at [702, 281] on div "Mappin Ubicación [US_STATE], [GEOGRAPHIC_DATA] Patas Estilo Disposición [PERSON…" at bounding box center [588, 280] width 1177 height 566
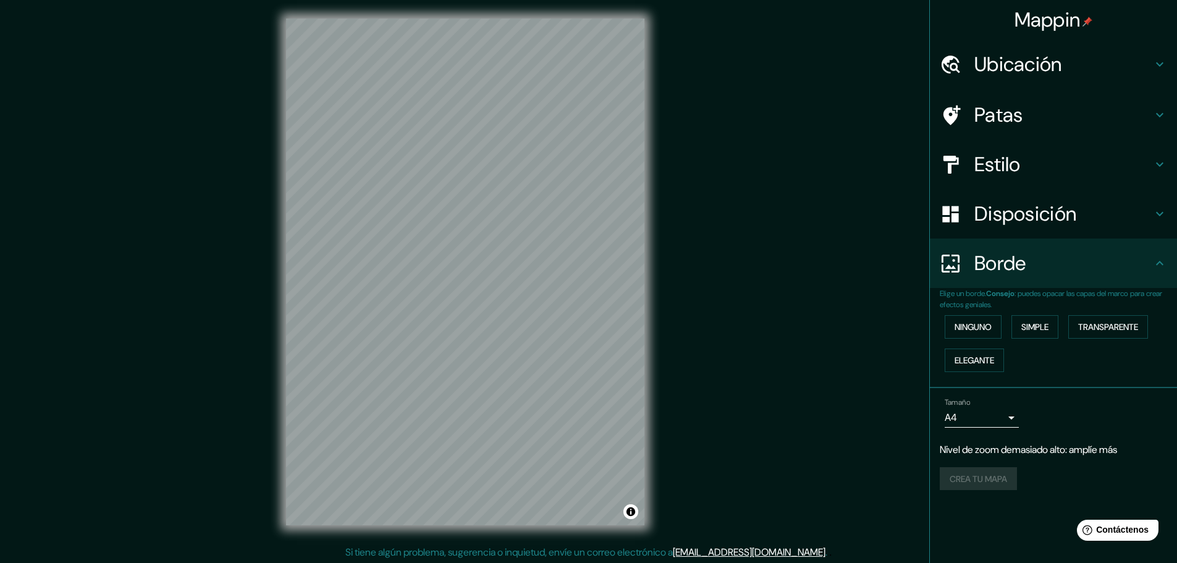
scroll to position [0, 0]
click at [727, 295] on div "Mappin Ubicación [US_STATE], [GEOGRAPHIC_DATA] Patas Estilo Disposición [PERSON…" at bounding box center [588, 283] width 1177 height 566
click at [1015, 53] on font "Ubicación" at bounding box center [1019, 64] width 88 height 26
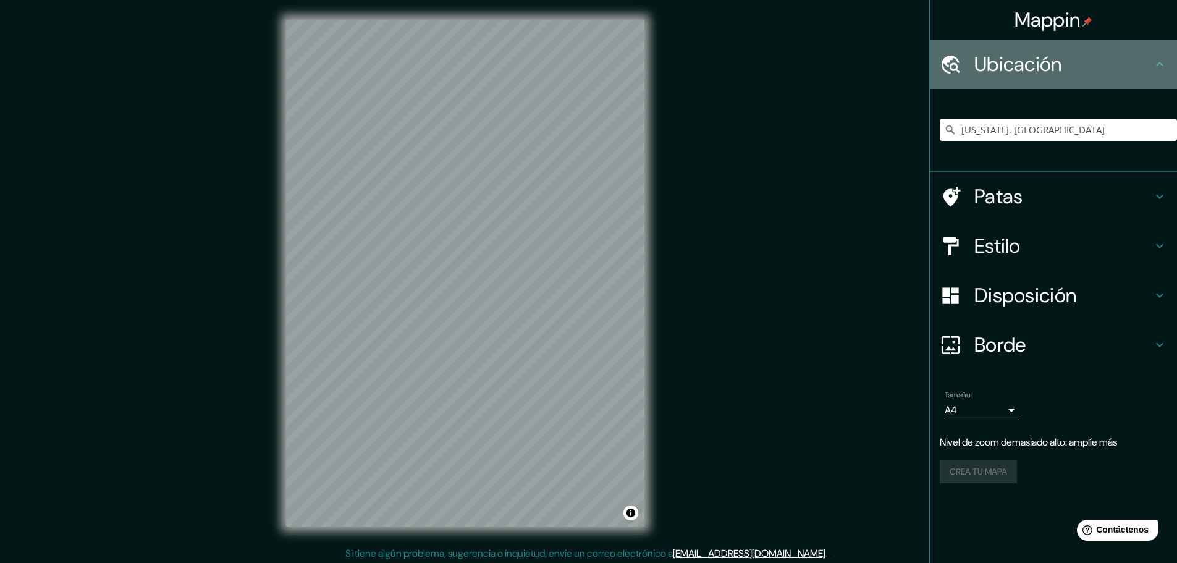
click at [1015, 53] on font "Ubicación" at bounding box center [1019, 64] width 88 height 26
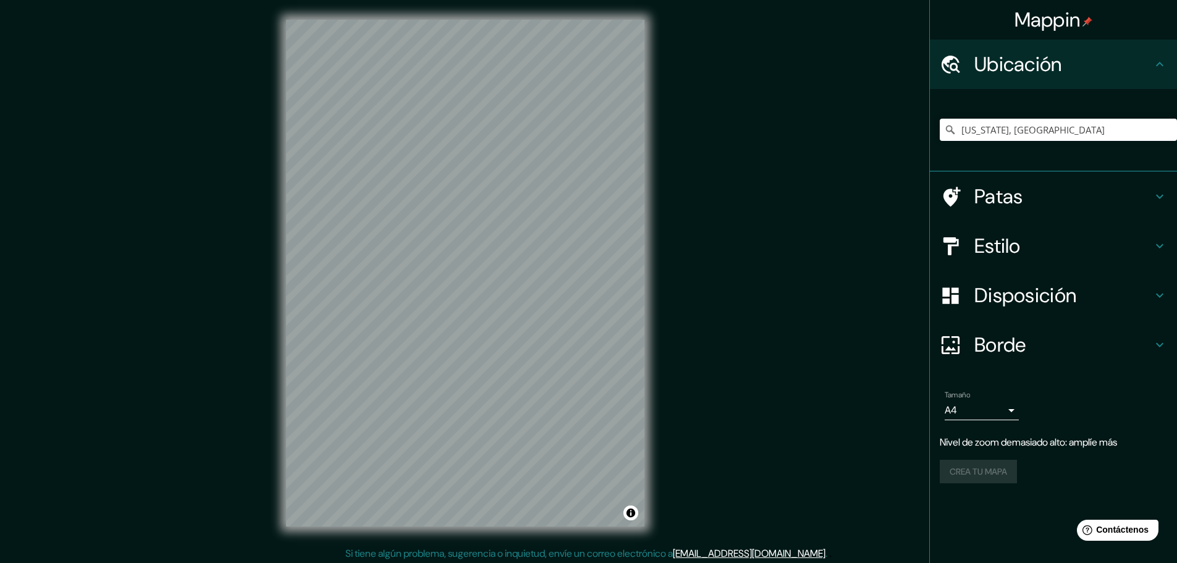
click at [675, 183] on div "Mappin Ubicación [US_STATE], [GEOGRAPHIC_DATA] Patas Estilo Disposición [PERSON…" at bounding box center [588, 283] width 1177 height 566
click at [803, 257] on div "Mappin Ubicación [US_STATE], [GEOGRAPHIC_DATA] Patas Estilo Disposición [PERSON…" at bounding box center [588, 283] width 1177 height 566
click at [965, 465] on div "Crea tu mapa" at bounding box center [1053, 471] width 227 height 23
click at [962, 477] on div "Crea tu mapa" at bounding box center [1053, 471] width 227 height 23
click at [1086, 358] on div "Borde" at bounding box center [1053, 344] width 247 height 49
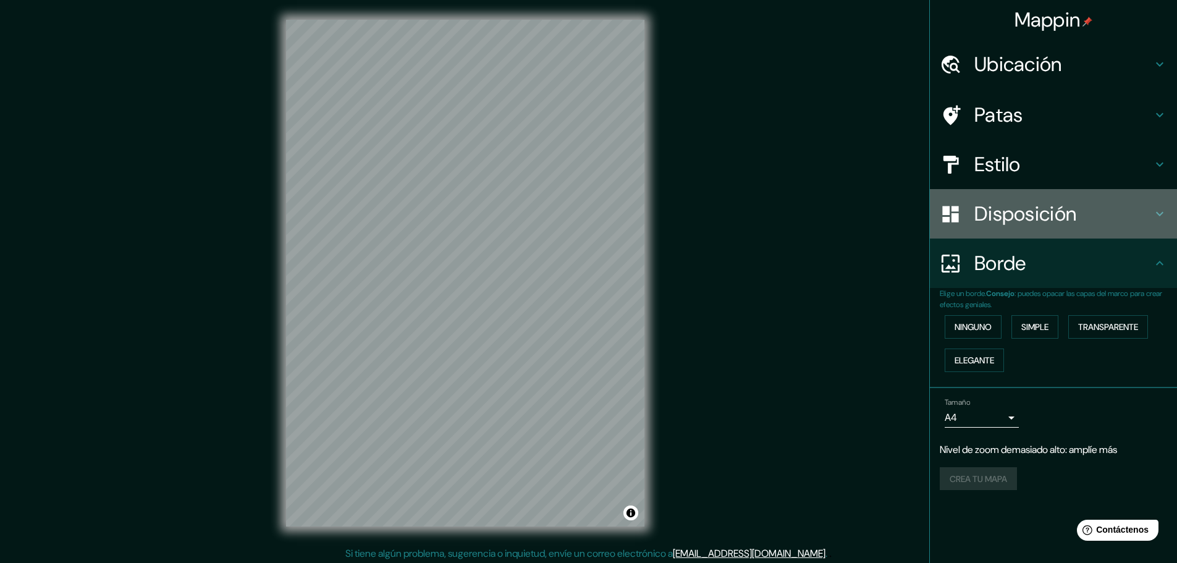
click at [1082, 219] on h4 "Disposición" at bounding box center [1064, 213] width 178 height 25
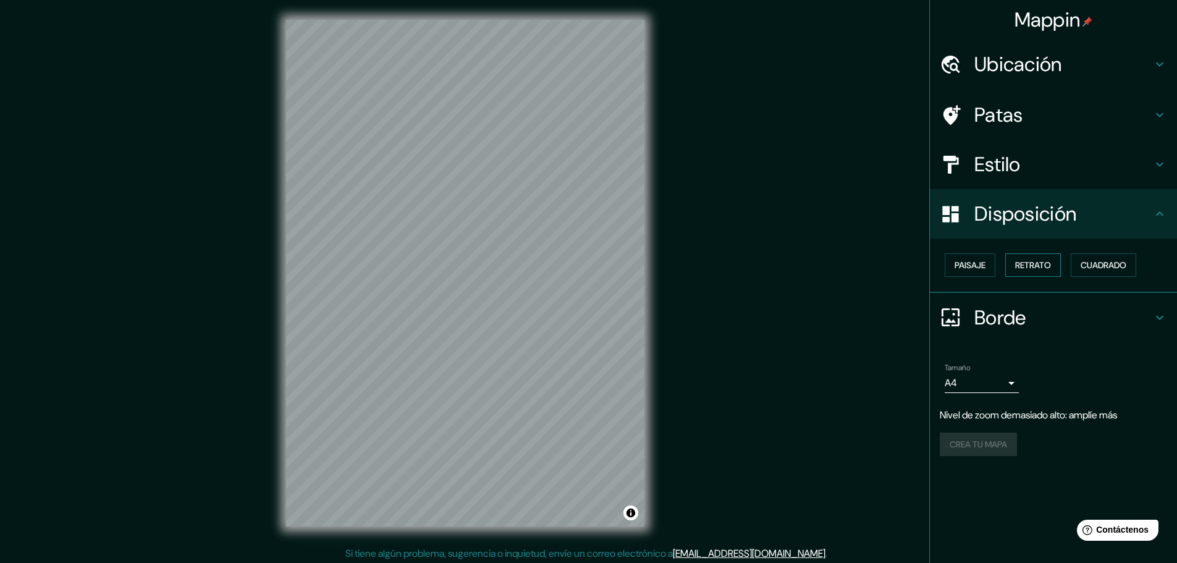
click at [1040, 261] on font "Retrato" at bounding box center [1033, 265] width 36 height 11
click at [968, 266] on font "Paisaje" at bounding box center [970, 265] width 31 height 11
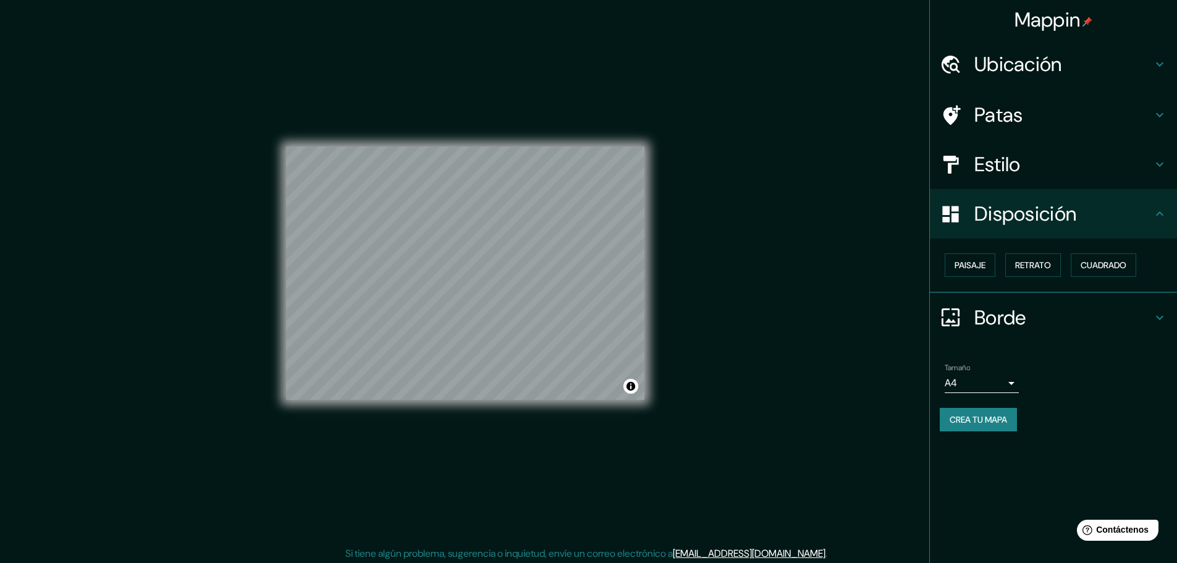
click at [759, 260] on div "Mappin Ubicación [US_STATE], [GEOGRAPHIC_DATA] Patas Estilo Disposición Paisaje…" at bounding box center [588, 283] width 1177 height 566
click at [630, 384] on button "Activar o desactivar atribución" at bounding box center [631, 386] width 15 height 15
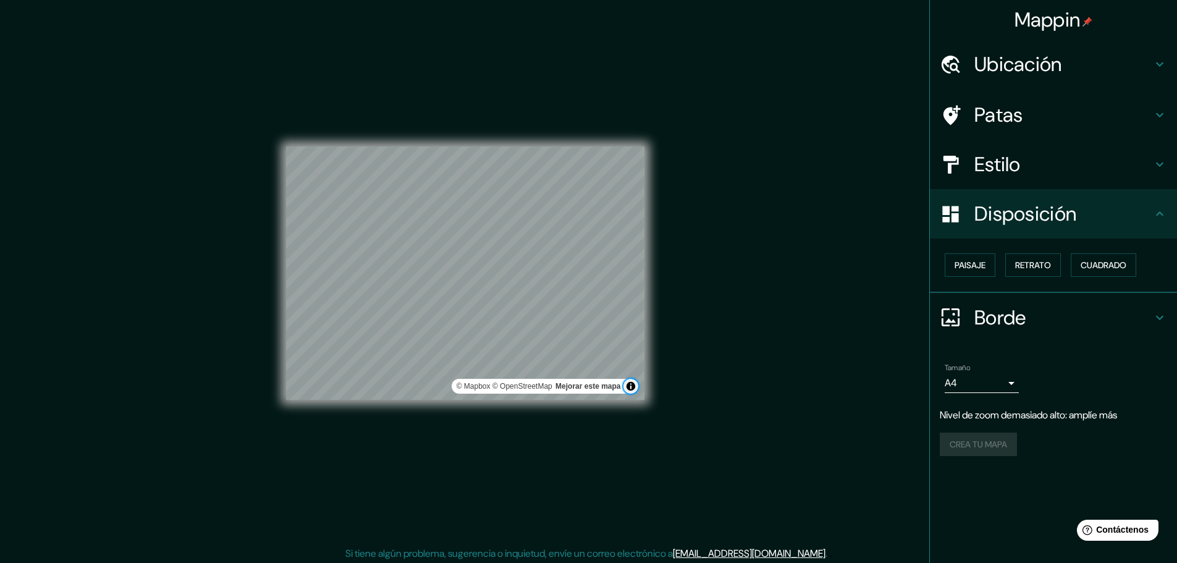
click at [630, 384] on button "Activar o desactivar atribución" at bounding box center [631, 386] width 15 height 15
drag, startPoint x: 795, startPoint y: 345, endPoint x: 798, endPoint y: 395, distance: 50.2
click at [797, 348] on div "Mappin Ubicación [US_STATE], [GEOGRAPHIC_DATA] Patas Estilo Disposición Paisaje…" at bounding box center [588, 283] width 1177 height 566
click at [990, 448] on div "Crea tu mapa" at bounding box center [1053, 444] width 227 height 23
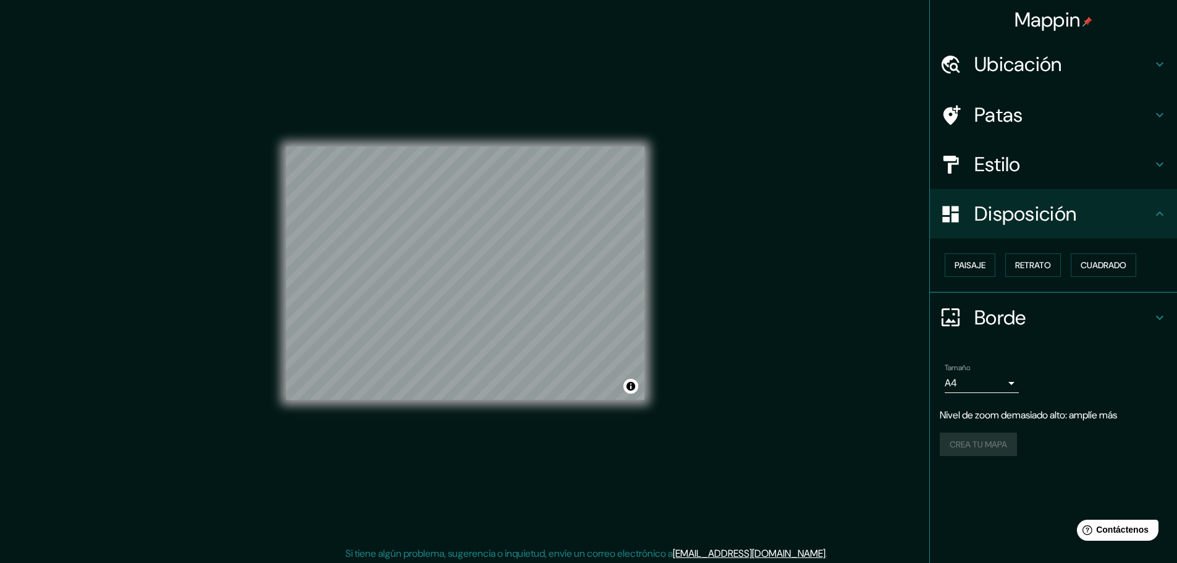
click at [990, 448] on div "Crea tu mapa" at bounding box center [1053, 444] width 227 height 23
click at [985, 394] on div "Tamaño A4 single" at bounding box center [1053, 378] width 227 height 40
click at [988, 386] on body "Mappin Ubicación [US_STATE], [GEOGRAPHIC_DATA] Patas Estilo Disposición Paisaje…" at bounding box center [588, 281] width 1177 height 563
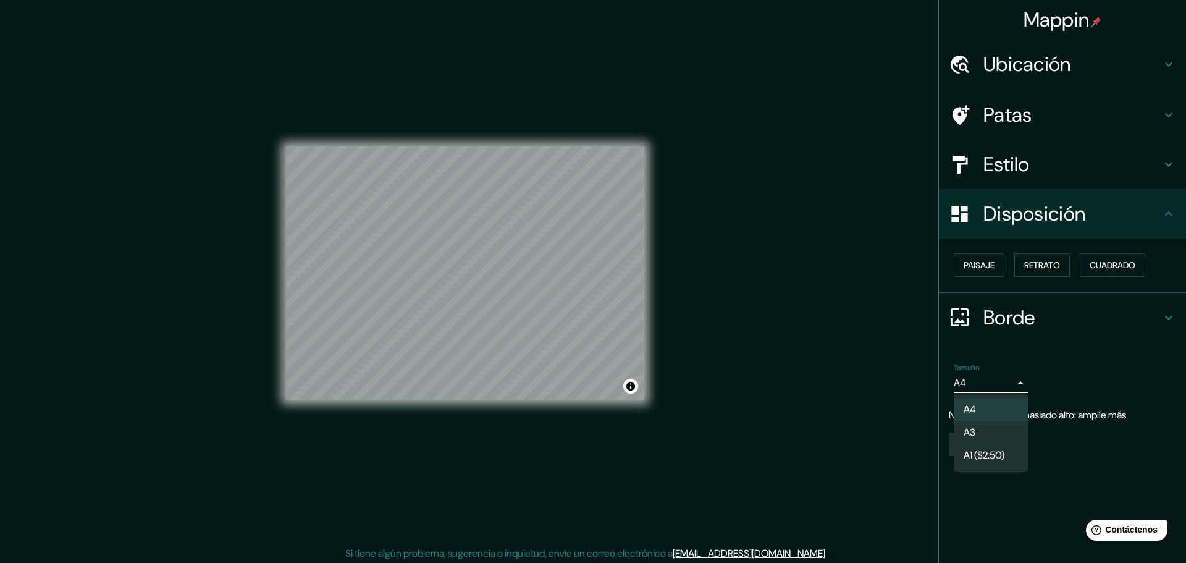
click at [975, 460] on font "A1 ($2.50)" at bounding box center [984, 455] width 41 height 13
type input "a3"
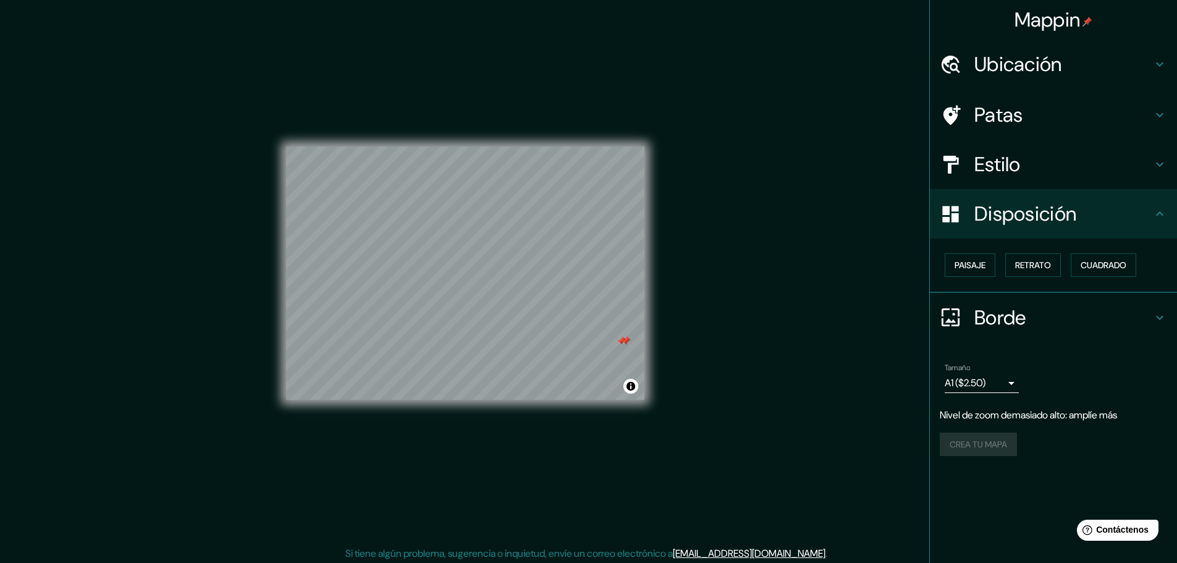
click at [624, 340] on div at bounding box center [626, 341] width 10 height 10
click at [624, 340] on div at bounding box center [622, 341] width 10 height 10
click at [522, 242] on div at bounding box center [524, 237] width 10 height 10
click at [522, 216] on div at bounding box center [522, 214] width 10 height 10
click at [455, 291] on div at bounding box center [455, 289] width 10 height 10
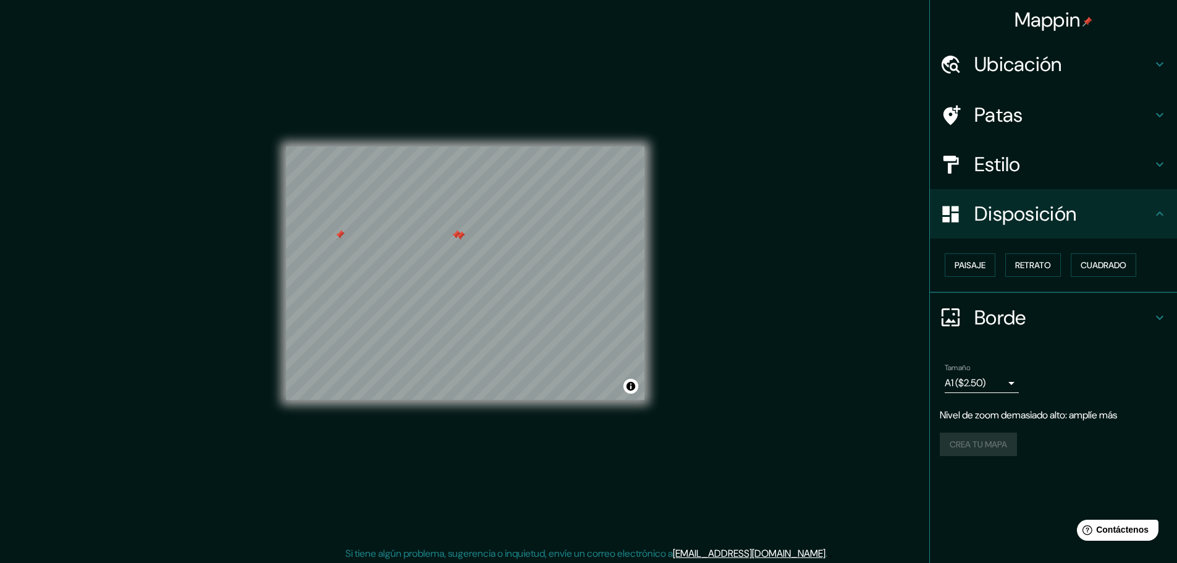
click at [464, 237] on div at bounding box center [460, 236] width 10 height 10
click at [455, 236] on div at bounding box center [456, 235] width 10 height 10
click at [349, 237] on div at bounding box center [347, 237] width 10 height 10
click at [341, 234] on div at bounding box center [340, 235] width 10 height 10
click at [1072, 69] on h4 "Ubicación" at bounding box center [1064, 64] width 178 height 25
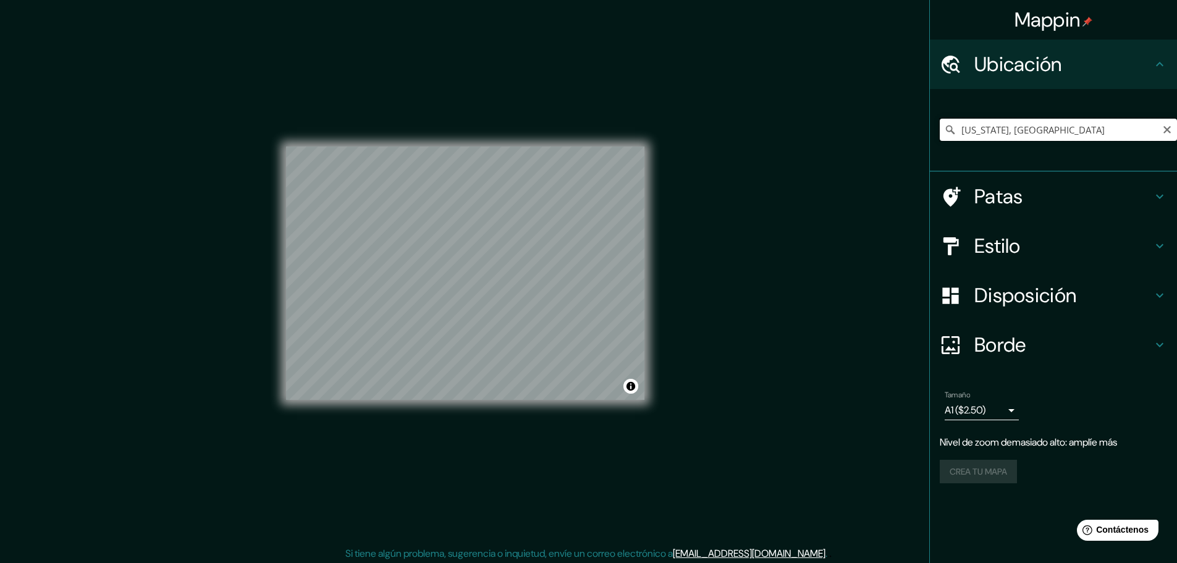
click at [1030, 123] on input "[US_STATE], [GEOGRAPHIC_DATA]" at bounding box center [1058, 130] width 237 height 22
click at [963, 126] on input "[US_STATE], [GEOGRAPHIC_DATA]" at bounding box center [1058, 130] width 237 height 22
drag, startPoint x: 1084, startPoint y: 128, endPoint x: 870, endPoint y: 125, distance: 213.8
click at [870, 125] on div "Mappin Ubicación [US_STATE], [GEOGRAPHIC_DATA] Patas Estilo Disposición [PERSON…" at bounding box center [588, 283] width 1177 height 566
click at [471, 226] on div at bounding box center [473, 224] width 10 height 10
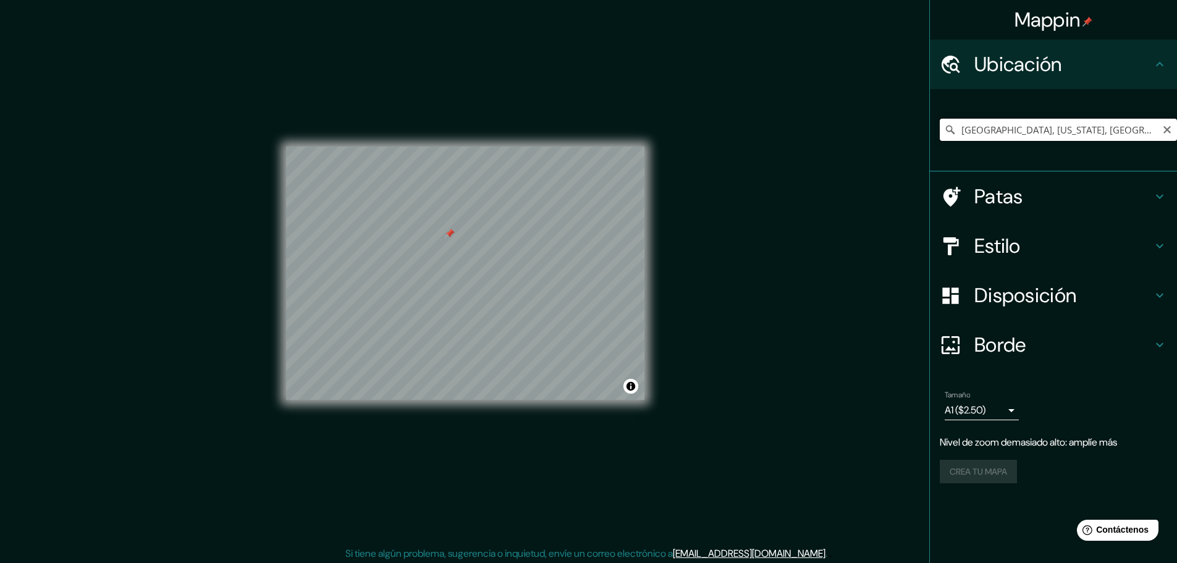
drag, startPoint x: 984, startPoint y: 131, endPoint x: 947, endPoint y: 134, distance: 37.2
click at [947, 134] on div "[GEOGRAPHIC_DATA], [US_STATE], [GEOGRAPHIC_DATA]" at bounding box center [1058, 130] width 237 height 22
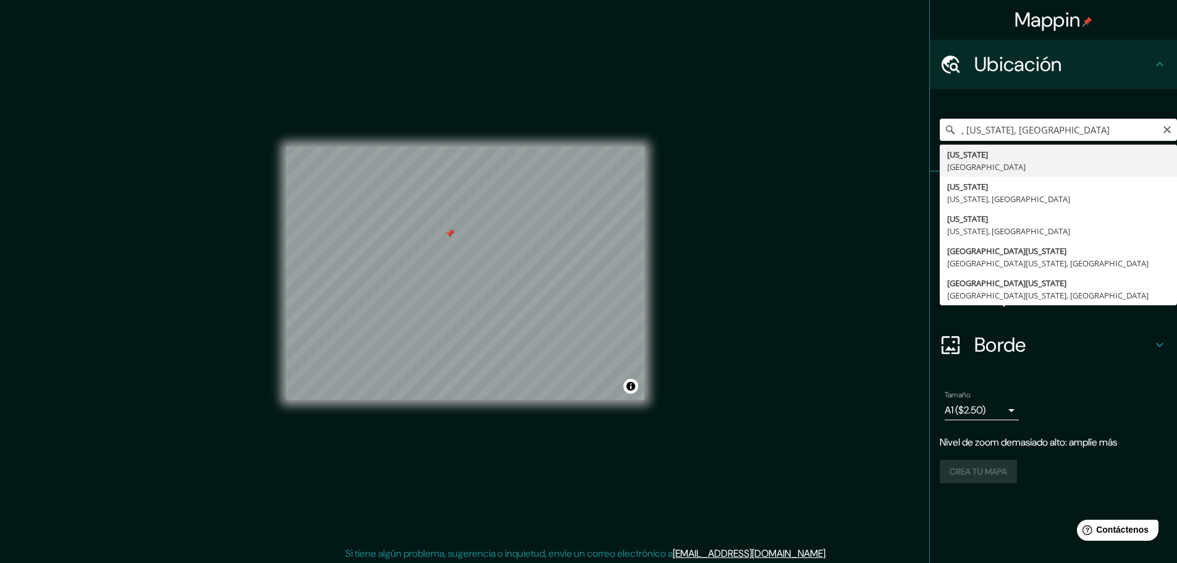
paste input "b. [GEOGRAPHIC_DATA]"
drag, startPoint x: 981, startPoint y: 127, endPoint x: 935, endPoint y: 133, distance: 46.8
click at [935, 133] on div "b. [GEOGRAPHIC_DATA], [US_STATE], [GEOGRAPHIC_DATA] [GEOGRAPHIC_DATA] [US_STATE…" at bounding box center [1053, 130] width 247 height 83
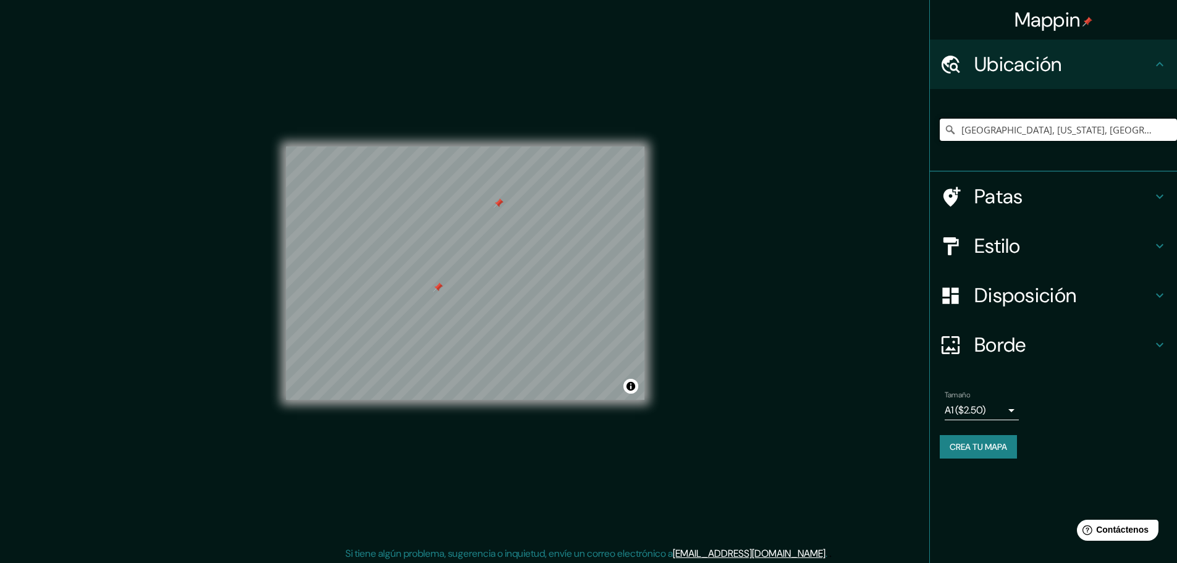
drag, startPoint x: 996, startPoint y: 132, endPoint x: 903, endPoint y: 136, distance: 93.4
click at [903, 136] on div "Mappin Ubicación [GEOGRAPHIC_DATA], [US_STATE], [GEOGRAPHIC_DATA] Patas Estilo …" at bounding box center [588, 283] width 1177 height 566
paste input "c. [US_STATE][GEOGRAPHIC_DATA]"
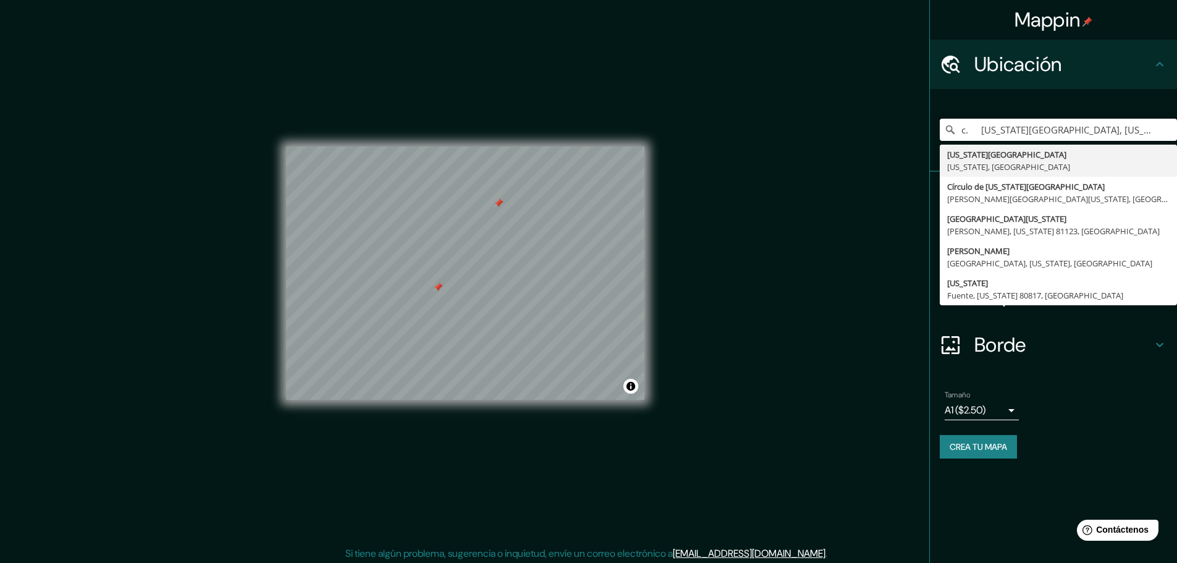
drag, startPoint x: 981, startPoint y: 133, endPoint x: 906, endPoint y: 132, distance: 74.8
click at [906, 132] on div "Mappin Ubicación c. [US_STATE][GEOGRAPHIC_DATA], [US_STATE], [GEOGRAPHIC_DATA] …" at bounding box center [588, 283] width 1177 height 566
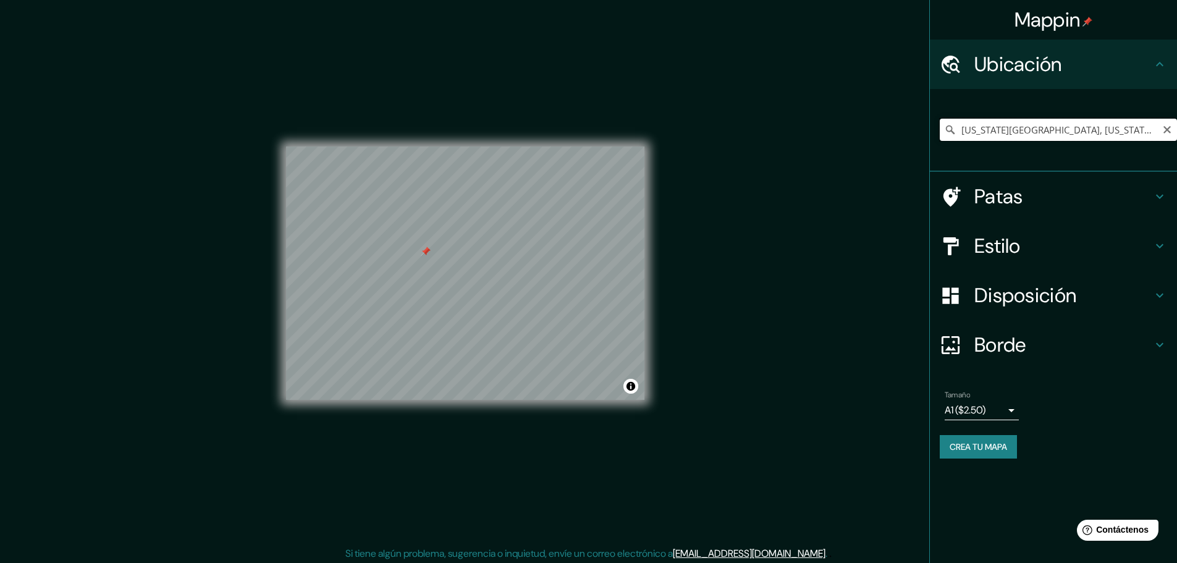
drag, startPoint x: 1034, startPoint y: 126, endPoint x: 952, endPoint y: 128, distance: 82.2
click at [952, 128] on div "[US_STATE][GEOGRAPHIC_DATA], [US_STATE], [GEOGRAPHIC_DATA]" at bounding box center [1058, 130] width 237 height 22
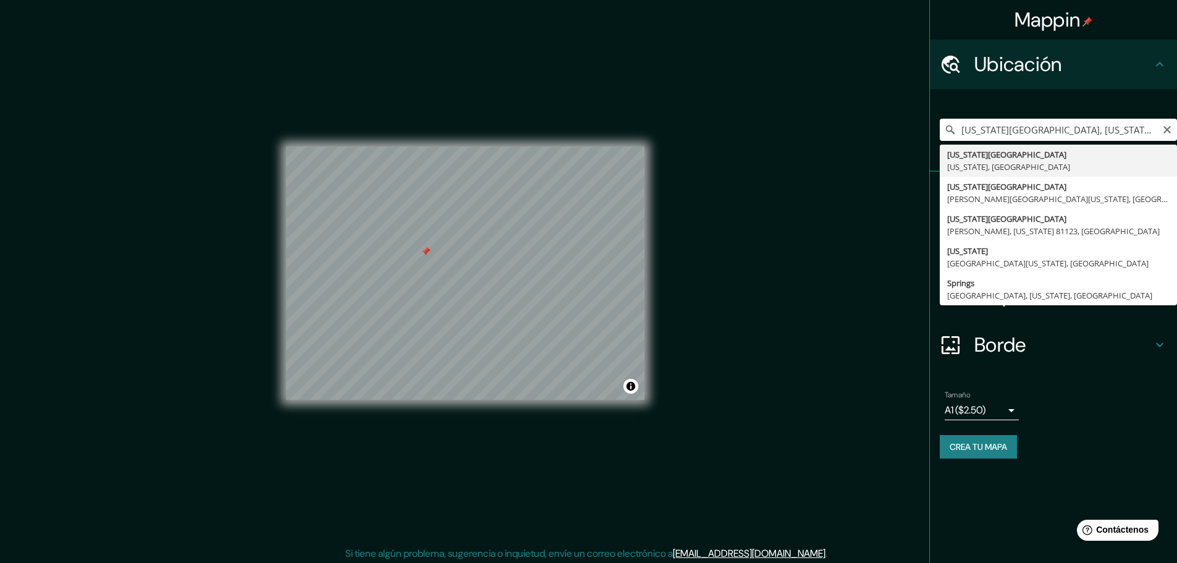
paste input "d. [GEOGRAPHIC_DATA]"
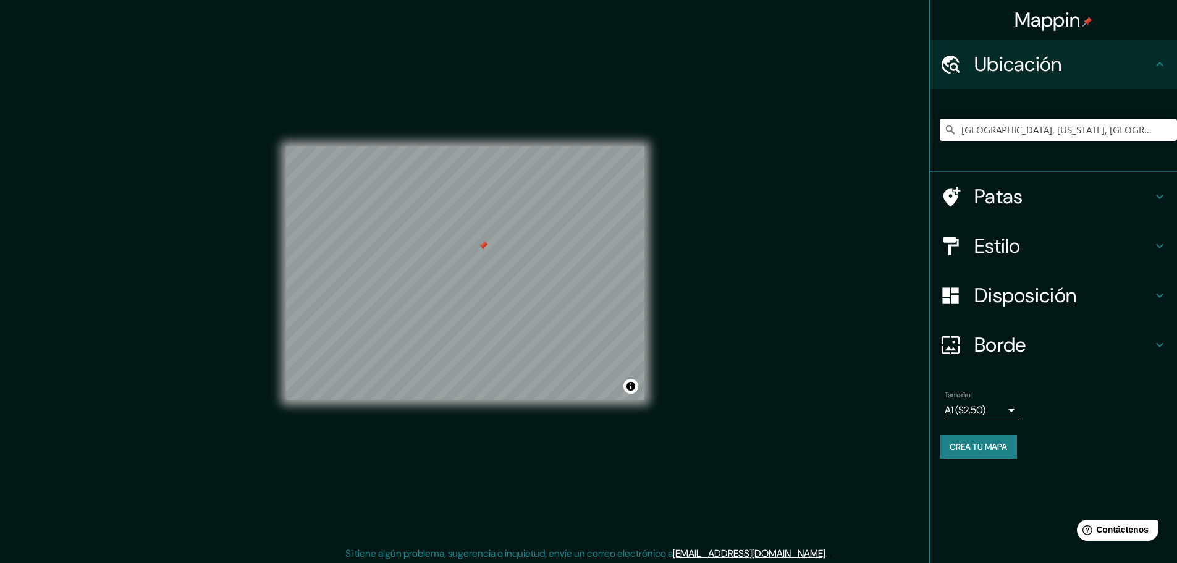
drag, startPoint x: 990, startPoint y: 129, endPoint x: 873, endPoint y: 131, distance: 117.4
click at [873, 131] on div "Mappin Ubicación Pueblo, [US_STATE], [GEOGRAPHIC_DATA] Patas Estilo Disposición…" at bounding box center [588, 283] width 1177 height 566
paste input "e. [GEOGRAPHIC_DATA]"
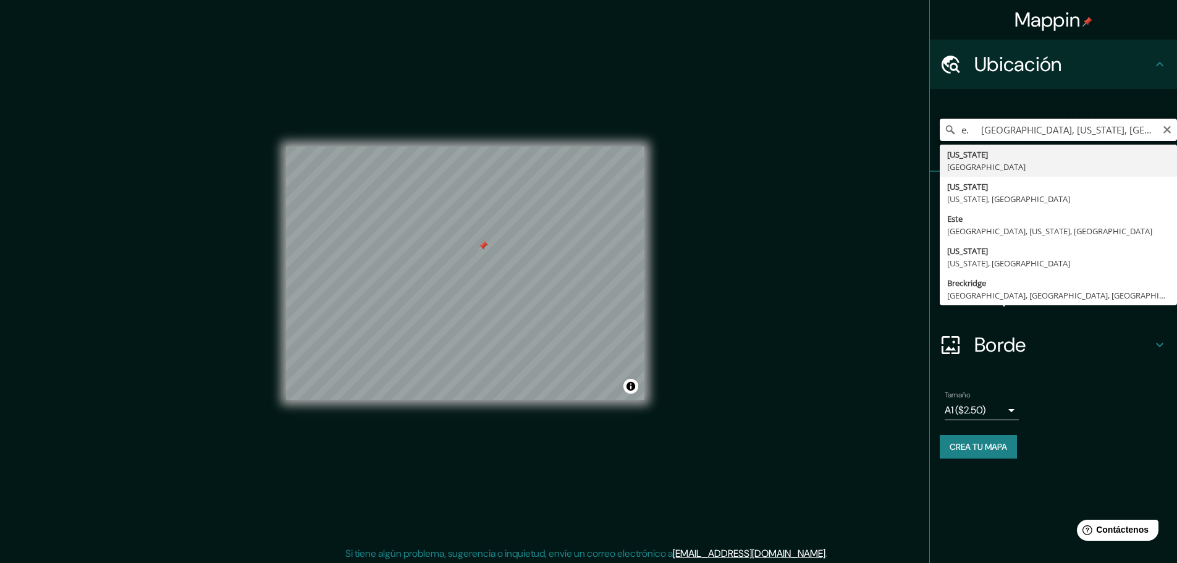
click at [983, 132] on input "e. [GEOGRAPHIC_DATA], [US_STATE], [GEOGRAPHIC_DATA]" at bounding box center [1058, 130] width 237 height 22
drag, startPoint x: 1013, startPoint y: 130, endPoint x: 1186, endPoint y: 159, distance: 175.6
click at [1177, 159] on html "Mappin Ubicación Breckridge, [GEOGRAPHIC_DATA], [GEOGRAPHIC_DATA], [GEOGRAPHIC_…" at bounding box center [588, 281] width 1177 height 563
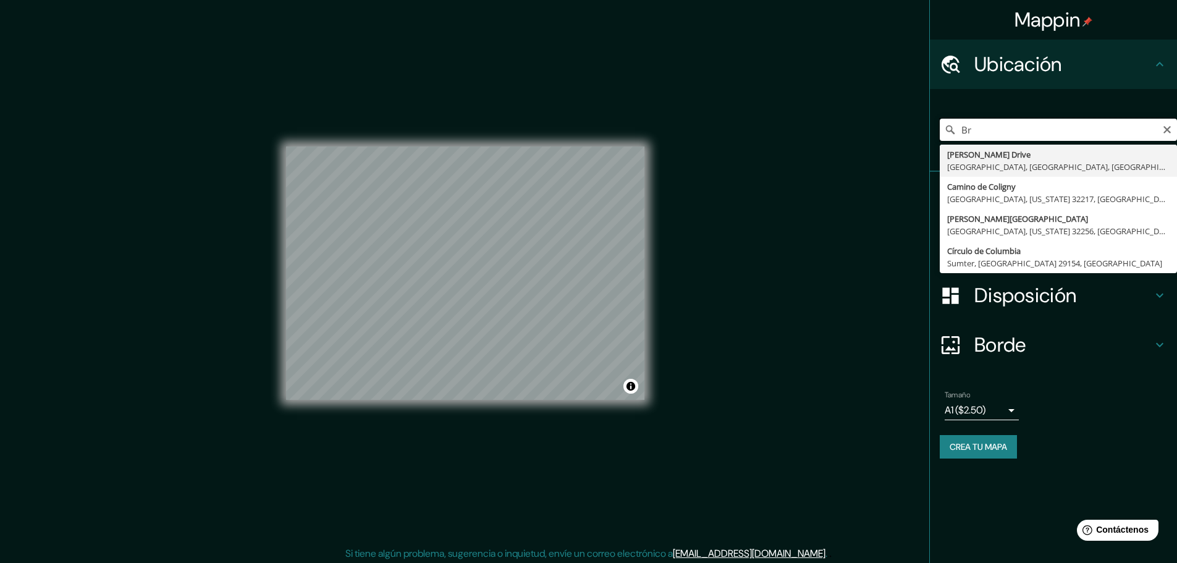
type input "B"
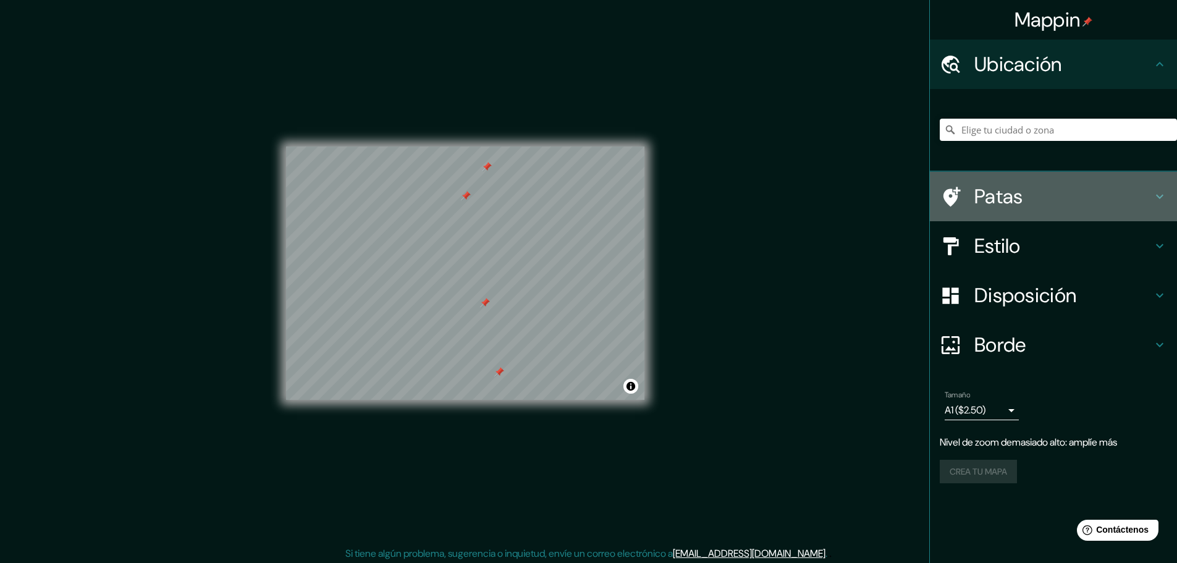
click at [1019, 194] on font "Patas" at bounding box center [999, 197] width 49 height 26
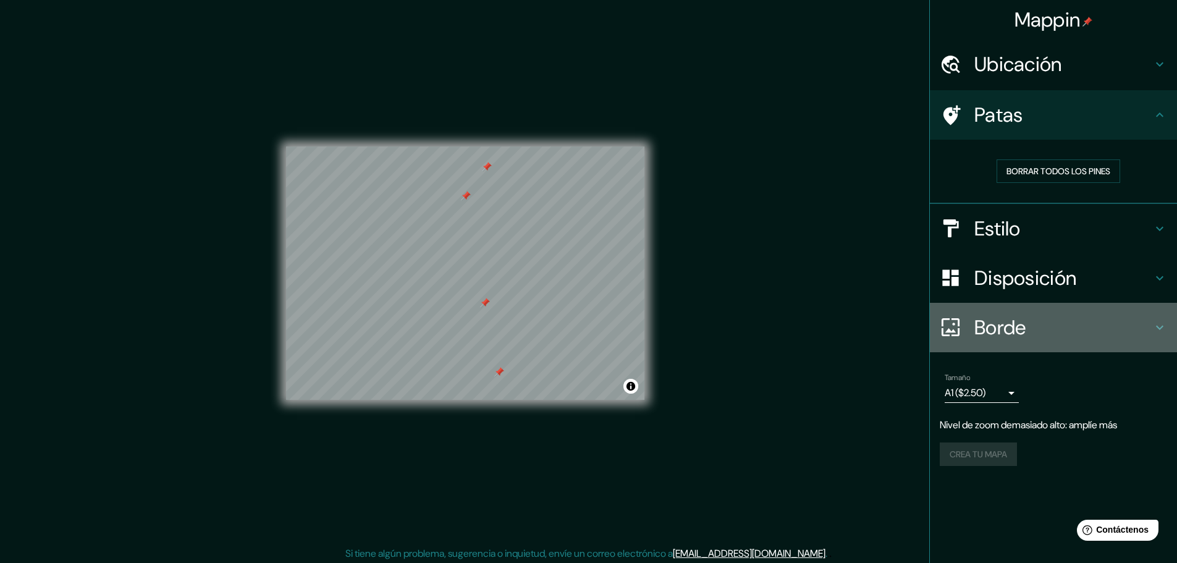
click at [1057, 315] on h4 "Borde" at bounding box center [1064, 327] width 178 height 25
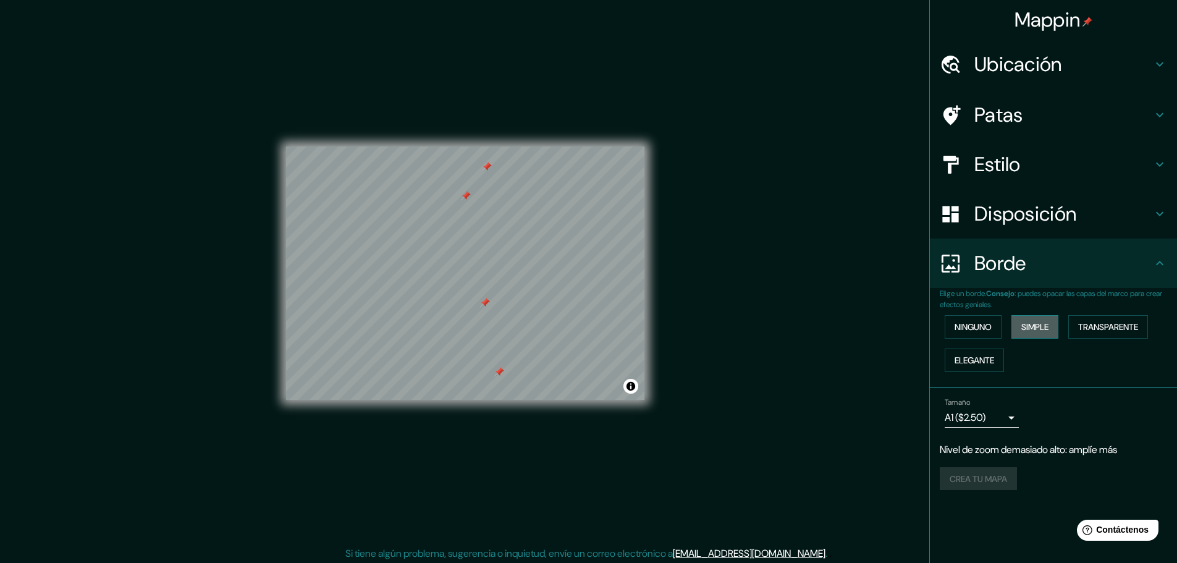
click at [1023, 328] on font "Simple" at bounding box center [1034, 326] width 27 height 11
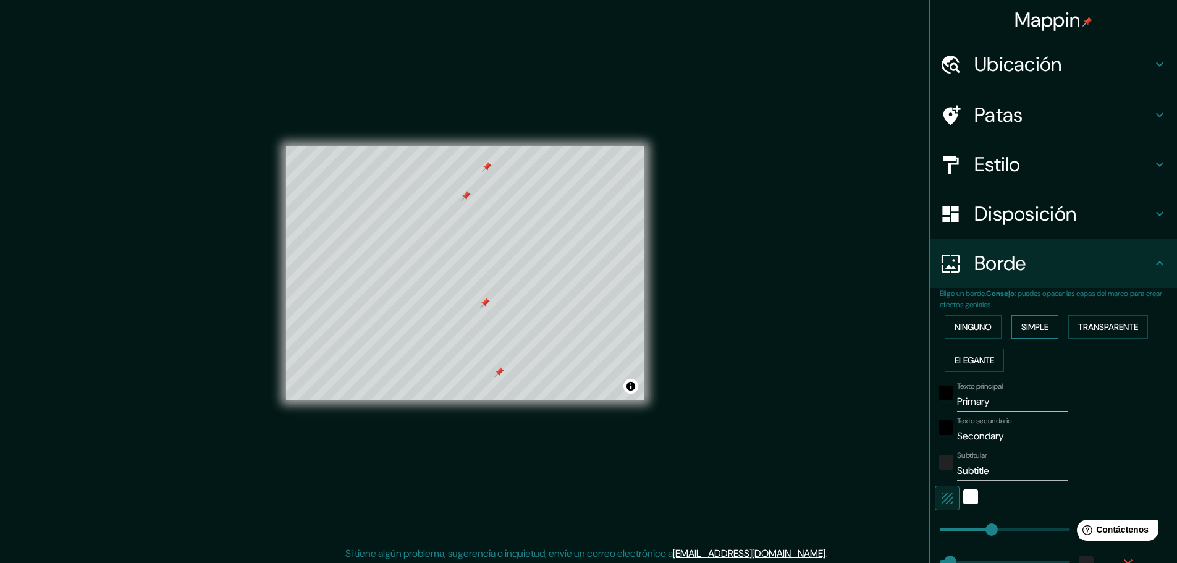
click at [1023, 328] on font "Simple" at bounding box center [1034, 326] width 27 height 11
type input "46"
drag, startPoint x: 970, startPoint y: 321, endPoint x: 978, endPoint y: 310, distance: 13.7
click at [968, 321] on font "Ninguno" at bounding box center [973, 327] width 37 height 16
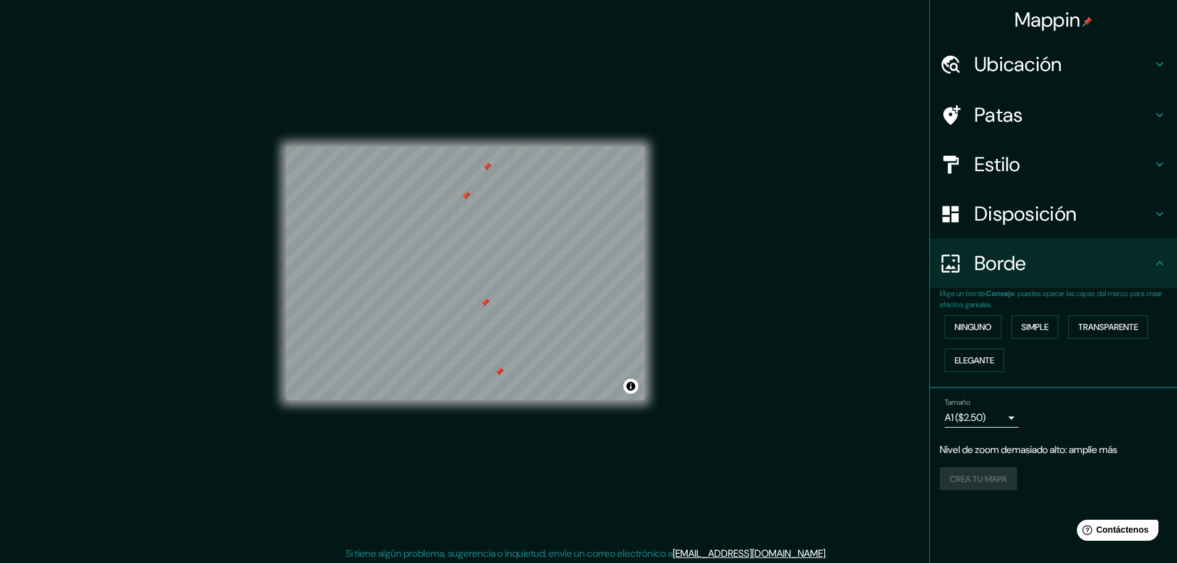
click at [1007, 227] on div "Disposición" at bounding box center [1053, 213] width 247 height 49
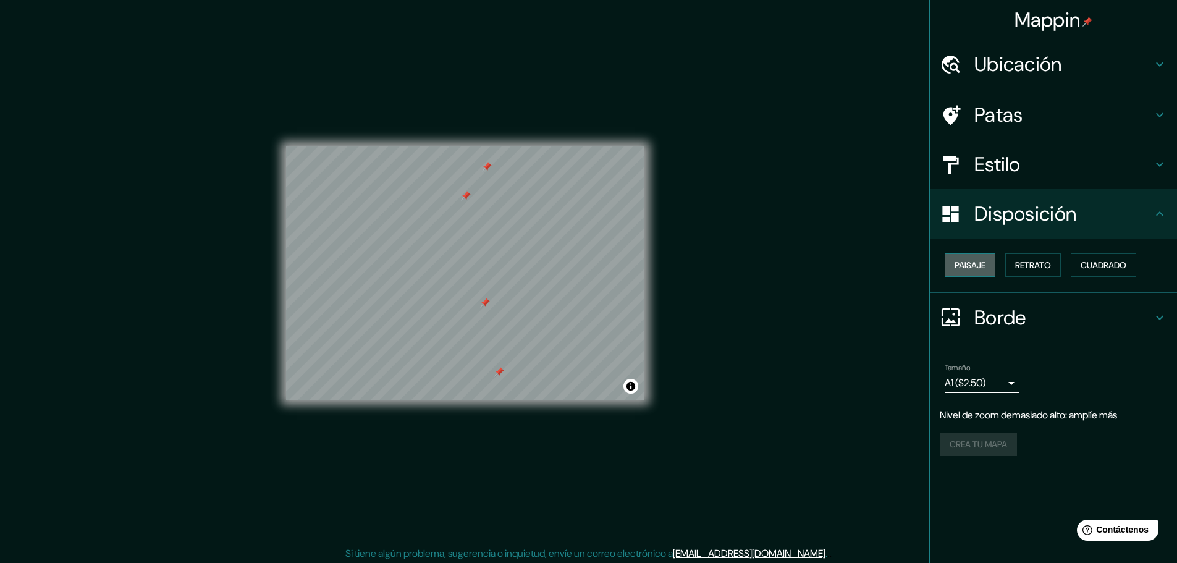
click at [977, 268] on font "Paisaje" at bounding box center [970, 265] width 31 height 11
click at [1109, 268] on font "Cuadrado" at bounding box center [1104, 265] width 46 height 11
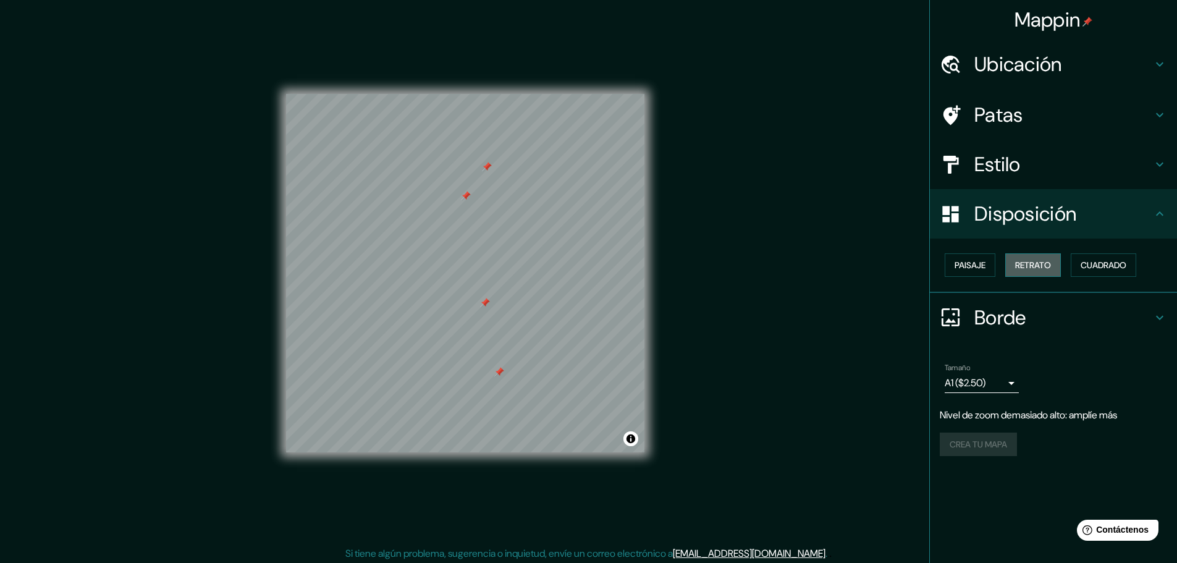
click at [1041, 268] on font "Retrato" at bounding box center [1033, 265] width 36 height 11
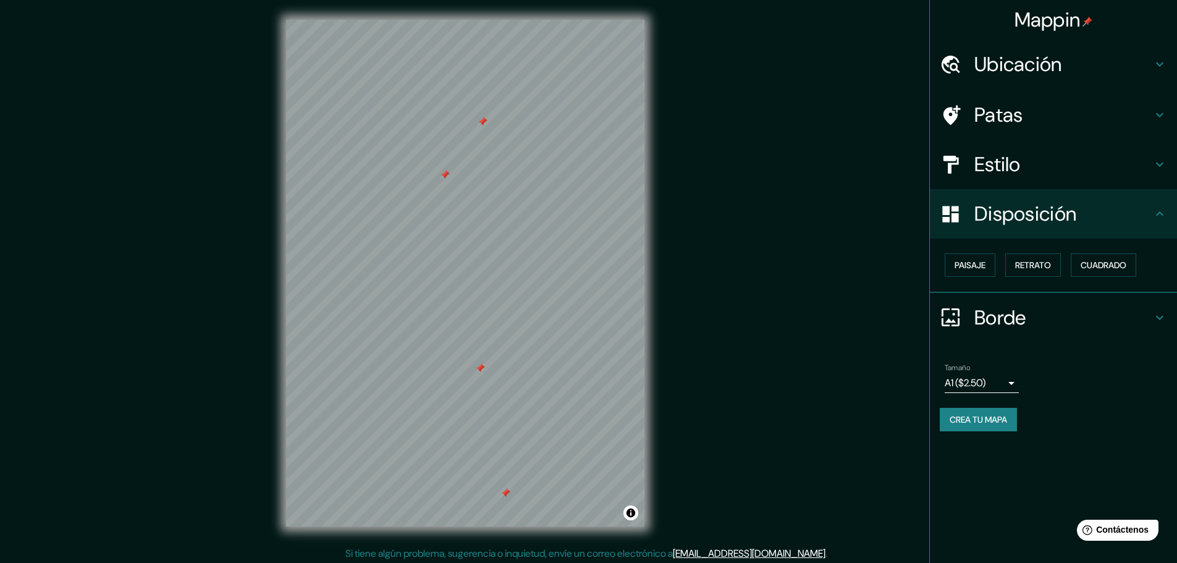
click at [980, 379] on body "Mappin Ubicación Patas Estilo Disposición Paisaje Retrato [PERSON_NAME] [PERSON…" at bounding box center [588, 281] width 1177 height 563
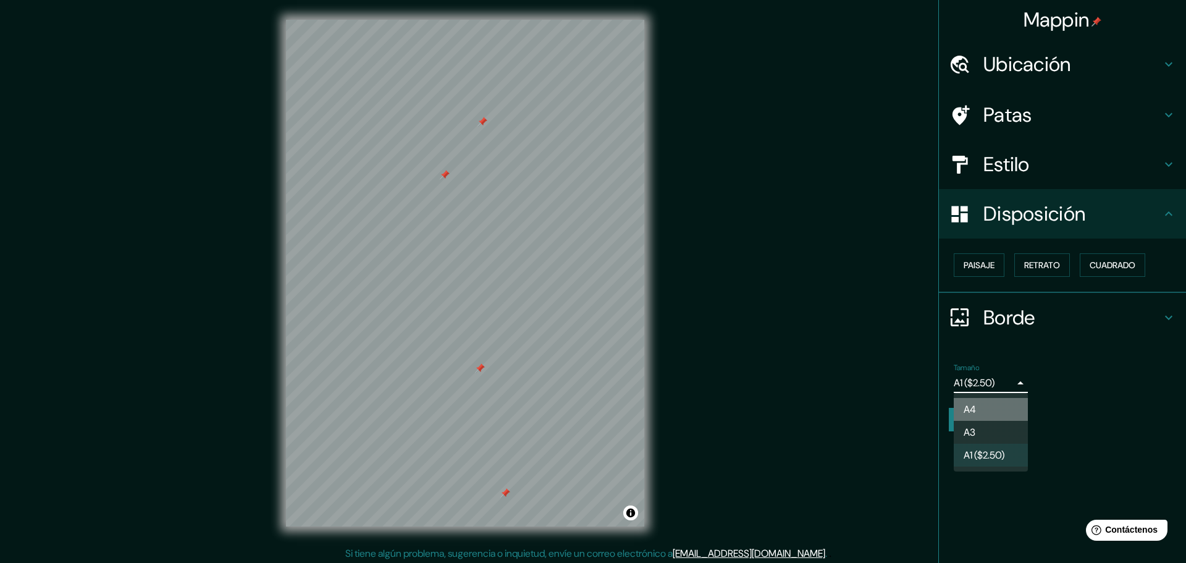
click at [976, 404] on font "A4" at bounding box center [970, 409] width 12 height 13
type input "single"
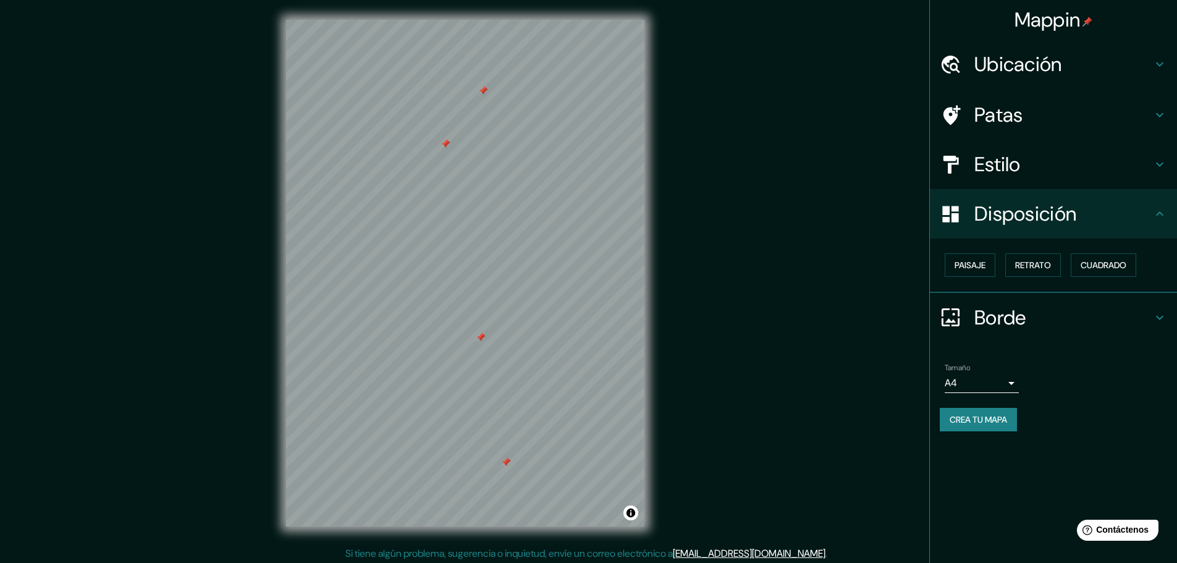
click at [724, 357] on div "Mappin Ubicación Patas Estilo Disposición Paisaje Retrato [PERSON_NAME] [PERSON…" at bounding box center [588, 283] width 1177 height 566
click at [1074, 54] on h4 "Ubicación" at bounding box center [1064, 64] width 178 height 25
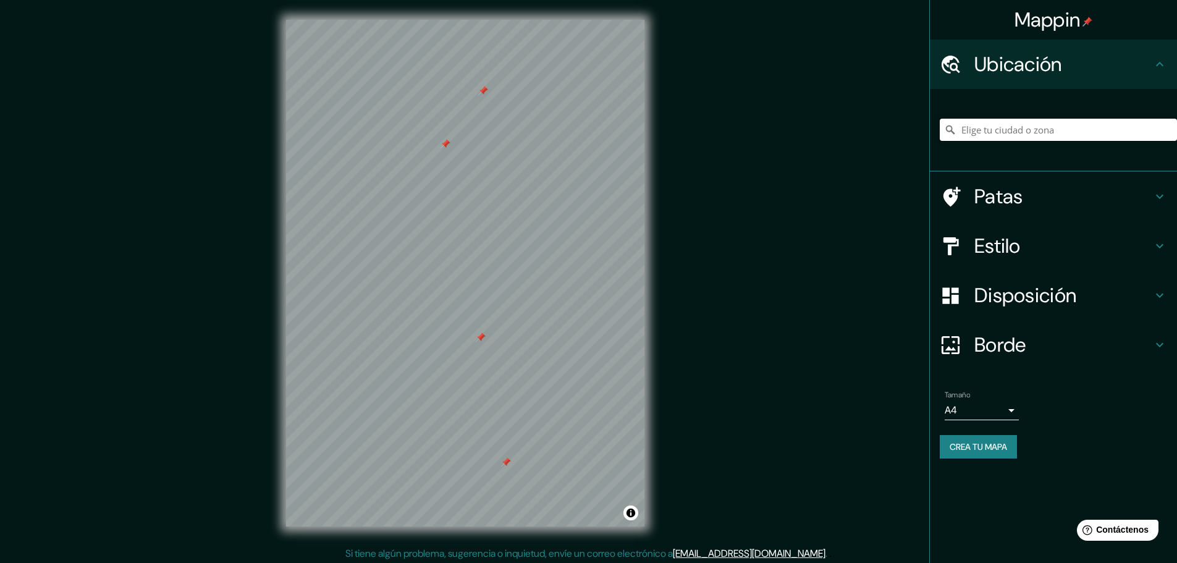
click at [1017, 129] on input "Elige tu ciudad o zona" at bounding box center [1058, 130] width 237 height 22
paste input "Breckenridge"
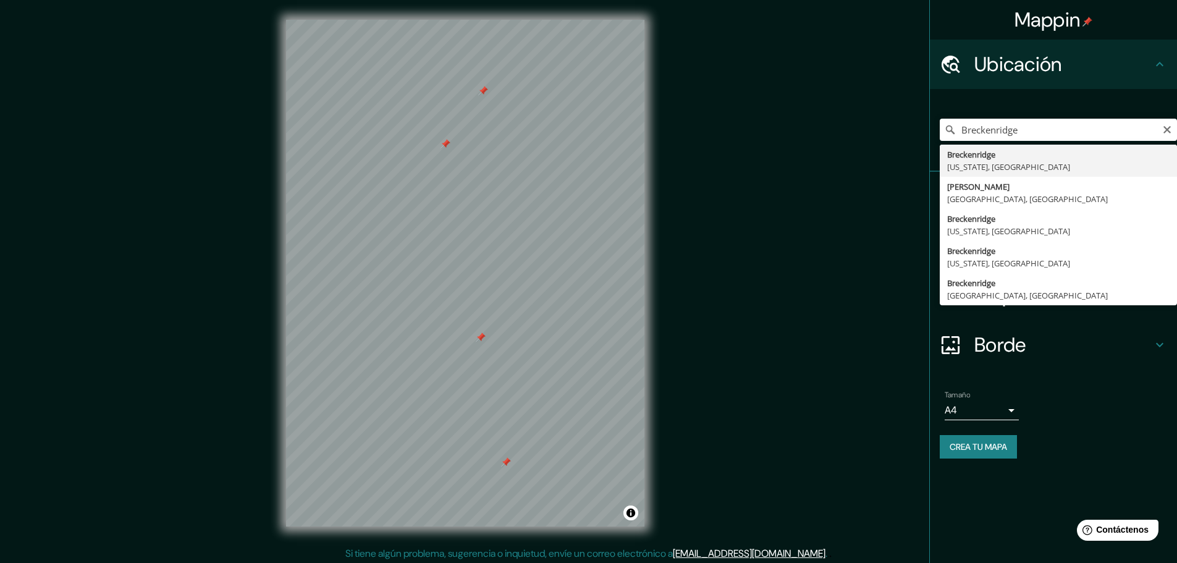
type input "[GEOGRAPHIC_DATA], [US_STATE], [GEOGRAPHIC_DATA]"
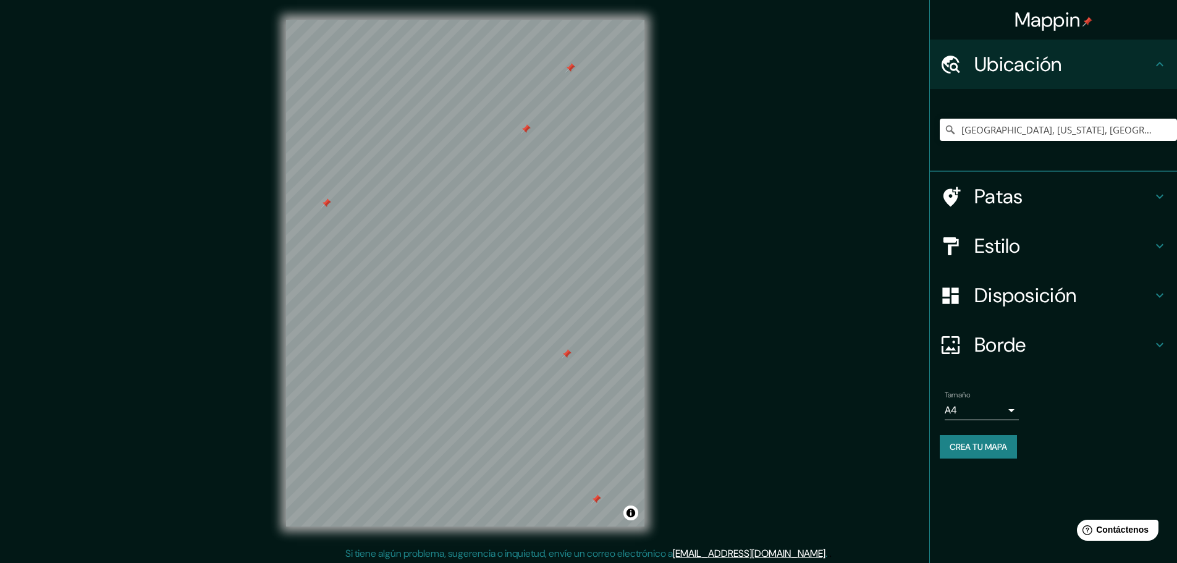
click at [988, 452] on font "Crea tu mapa" at bounding box center [978, 446] width 57 height 11
click at [1000, 450] on font "Crea tu mapa" at bounding box center [978, 446] width 57 height 11
click at [1005, 449] on font "Crea tu mapa" at bounding box center [978, 446] width 57 height 11
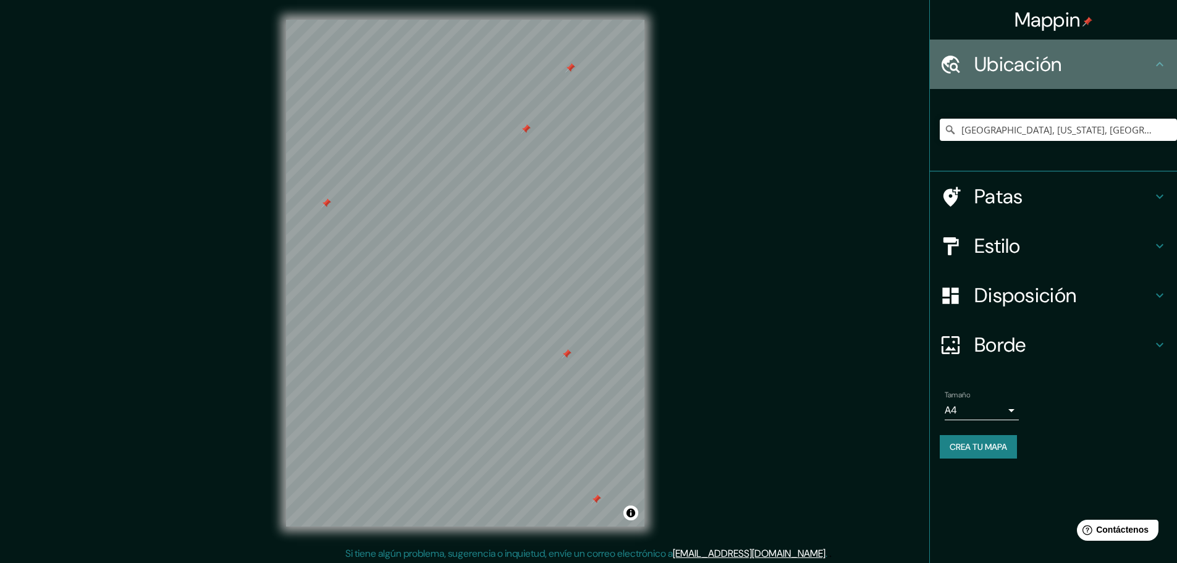
click at [1078, 61] on h4 "Ubicación" at bounding box center [1064, 64] width 178 height 25
click at [1158, 61] on icon at bounding box center [1160, 64] width 15 height 15
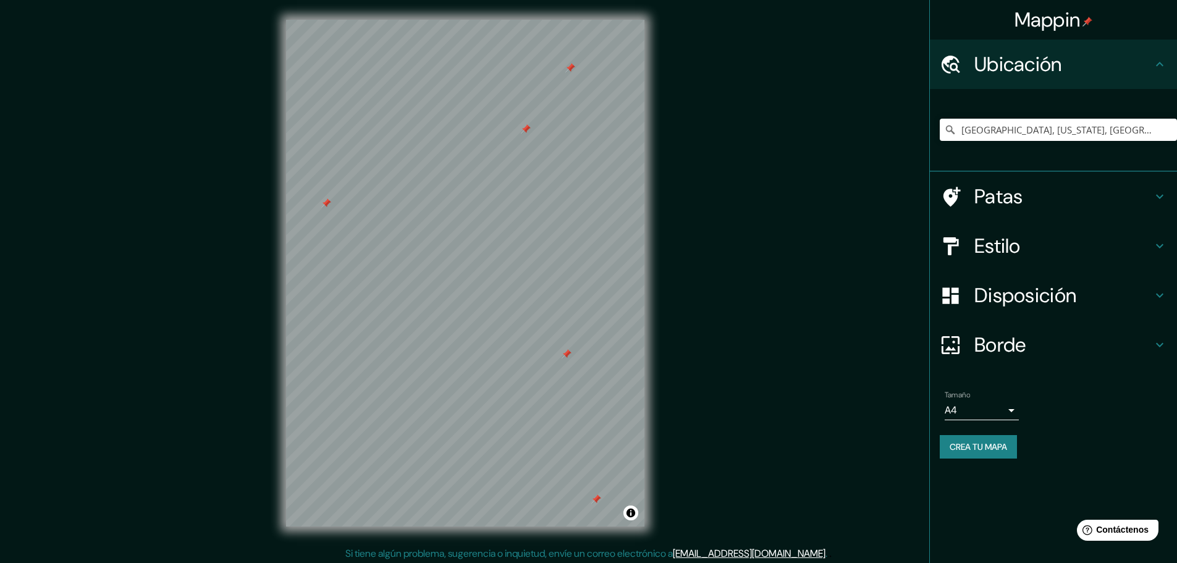
click at [1119, 205] on h4 "Patas" at bounding box center [1064, 196] width 178 height 25
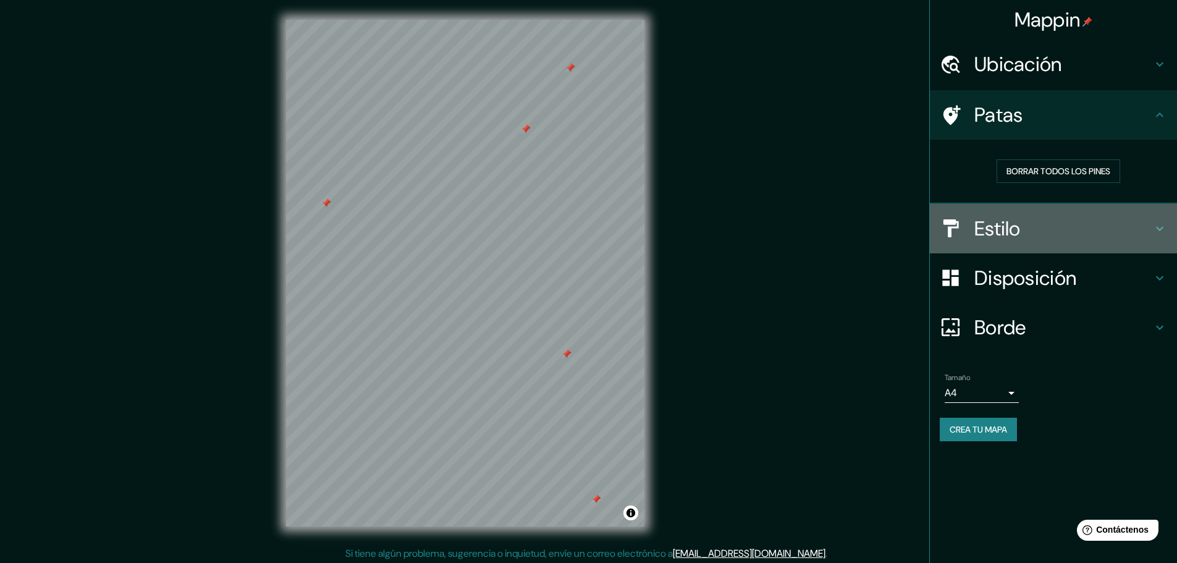
click at [1111, 223] on h4 "Estilo" at bounding box center [1064, 228] width 178 height 25
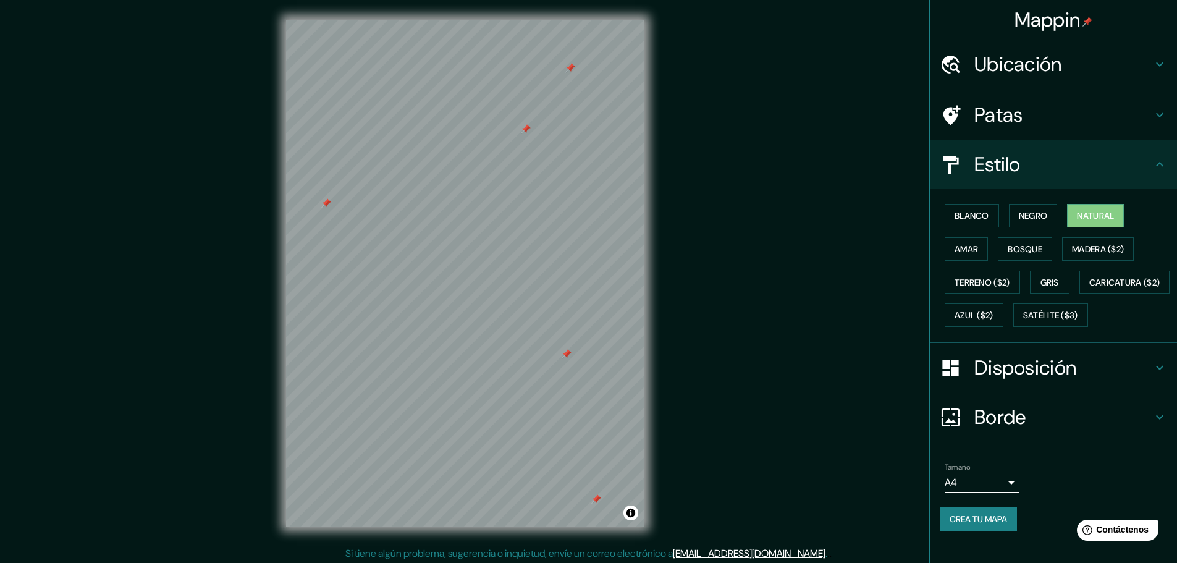
click at [1076, 380] on h4 "Disposición" at bounding box center [1064, 367] width 178 height 25
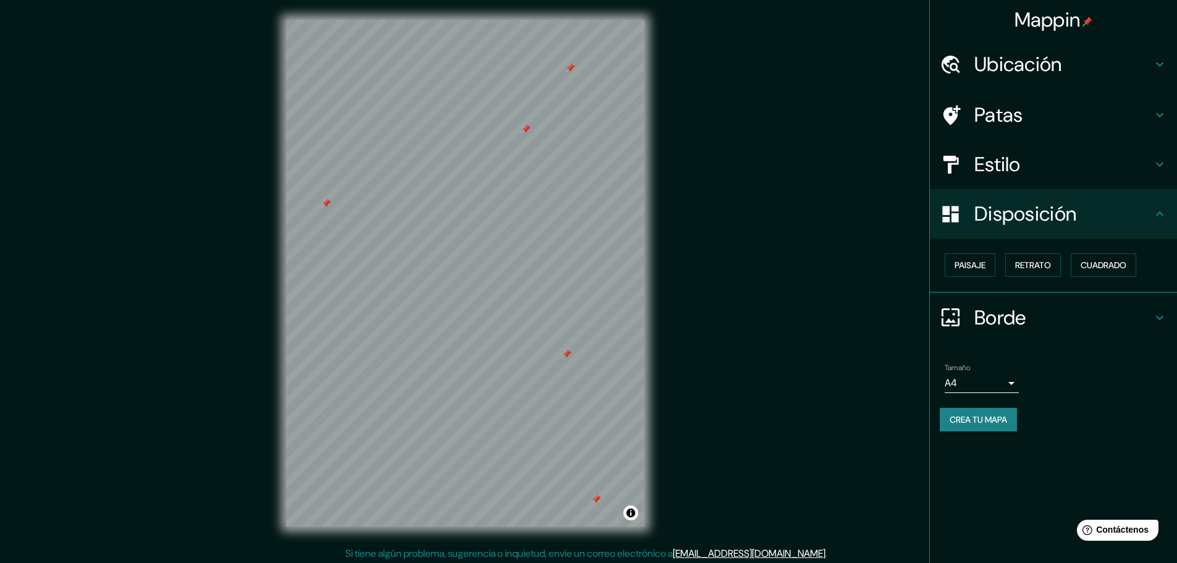
click at [1157, 310] on icon at bounding box center [1160, 317] width 15 height 15
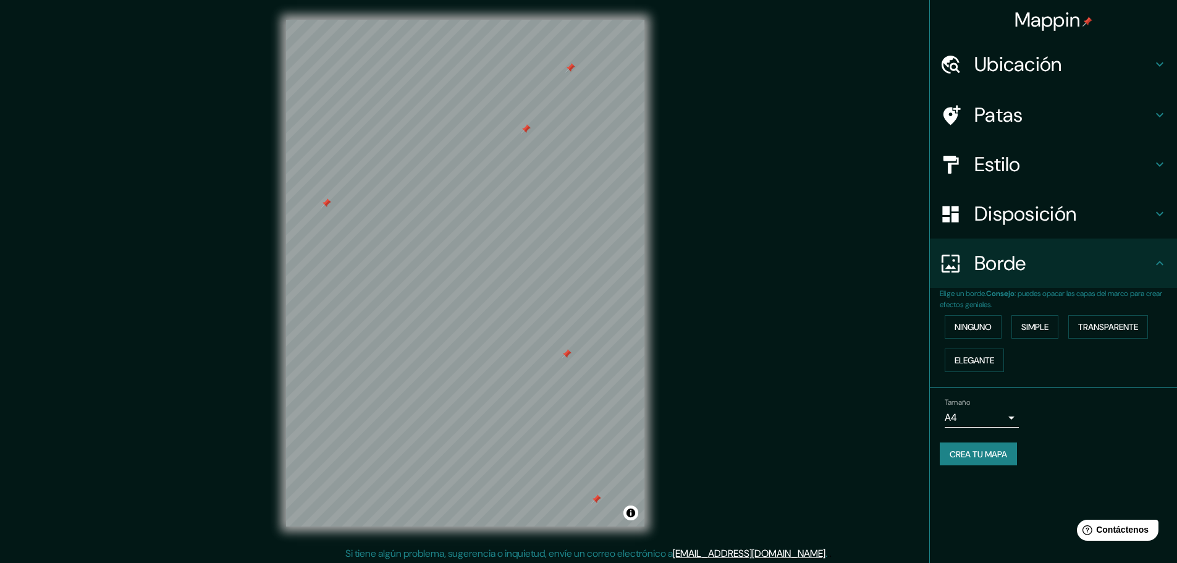
click at [1109, 416] on div "Tamaño A4 single" at bounding box center [1053, 413] width 227 height 40
click at [1005, 418] on body "Mappin Ubicación Breckenridge, [US_STATE], [GEOGRAPHIC_DATA] Patas Estilo Dispo…" at bounding box center [588, 281] width 1177 height 563
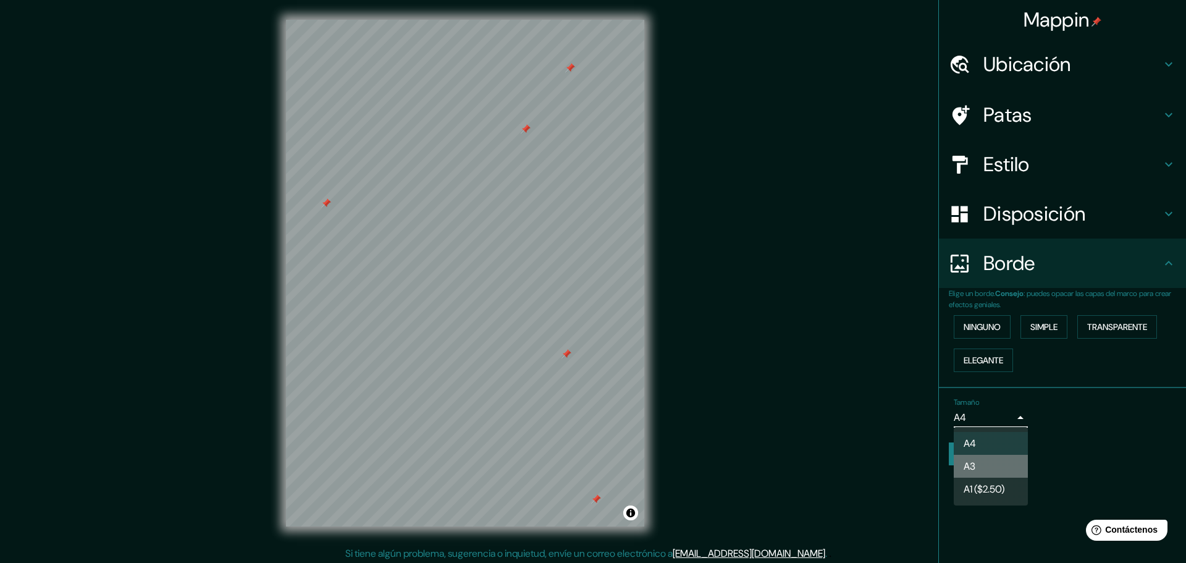
click at [983, 462] on li "A3" at bounding box center [991, 466] width 74 height 23
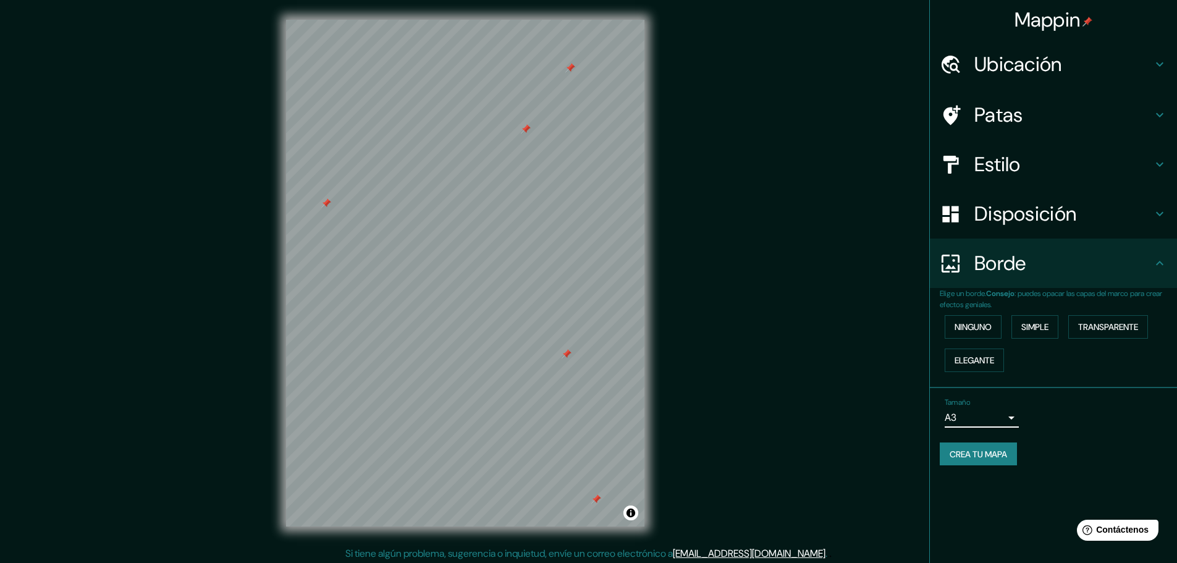
click at [999, 418] on body "Mappin Ubicación Breckenridge, [US_STATE], [GEOGRAPHIC_DATA] Patas Estilo Dispo…" at bounding box center [588, 281] width 1177 height 563
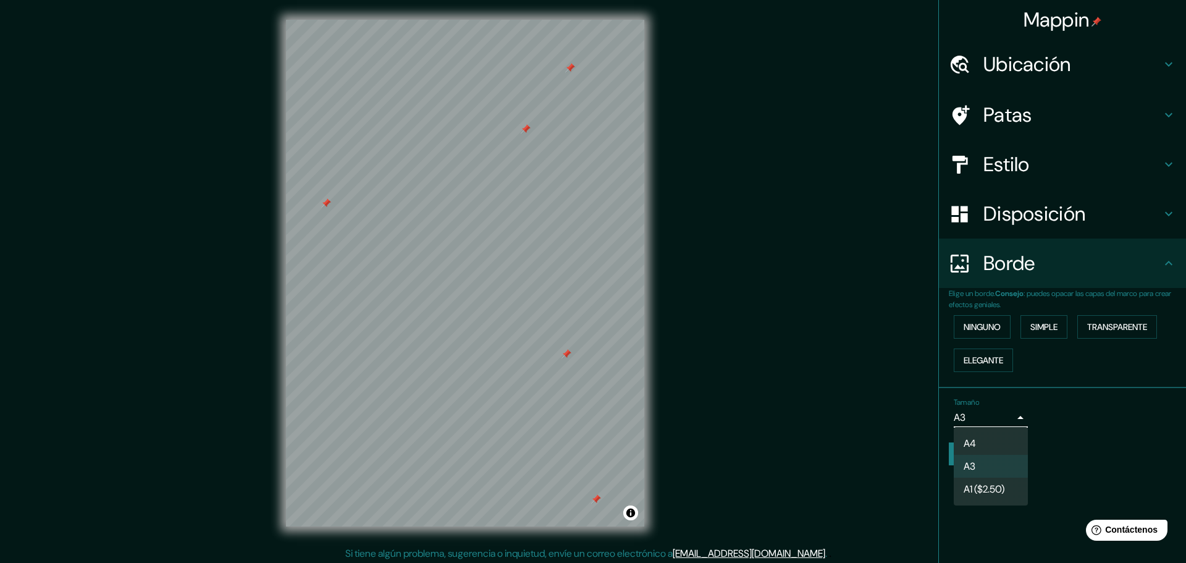
click at [986, 443] on li "A4" at bounding box center [991, 443] width 74 height 23
type input "single"
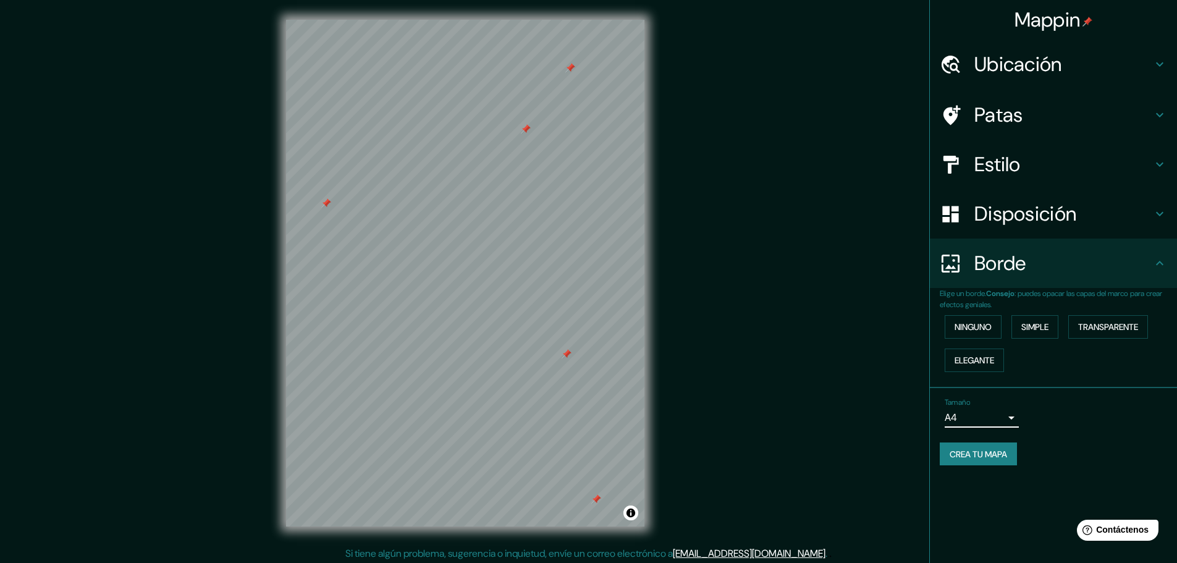
click at [985, 455] on font "Crea tu mapa" at bounding box center [978, 454] width 57 height 11
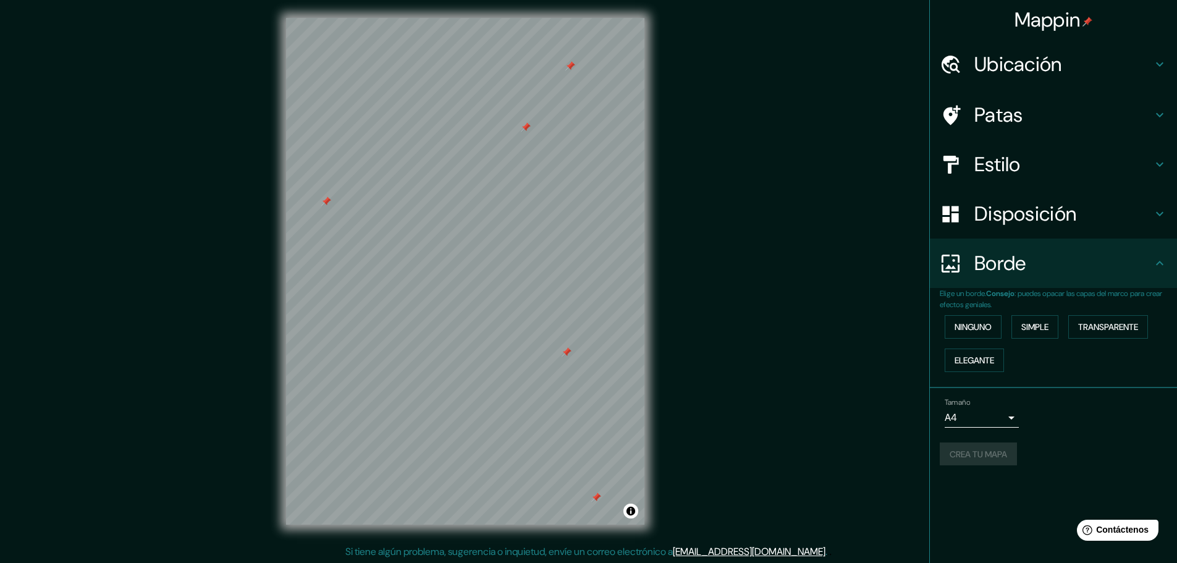
scroll to position [3, 0]
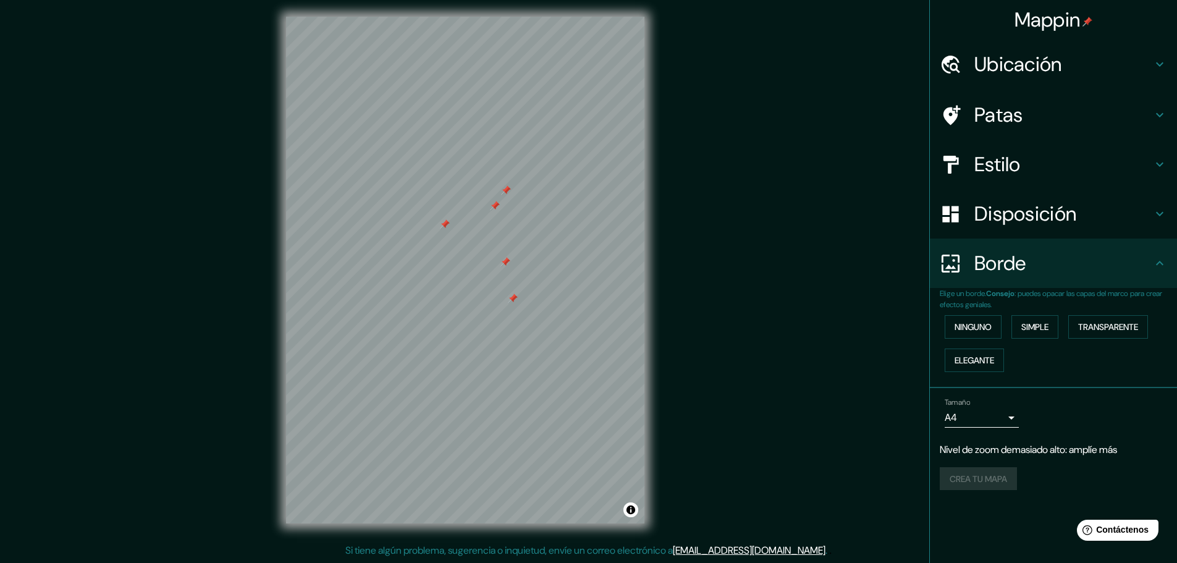
click at [1042, 227] on div "Disposición" at bounding box center [1053, 213] width 247 height 49
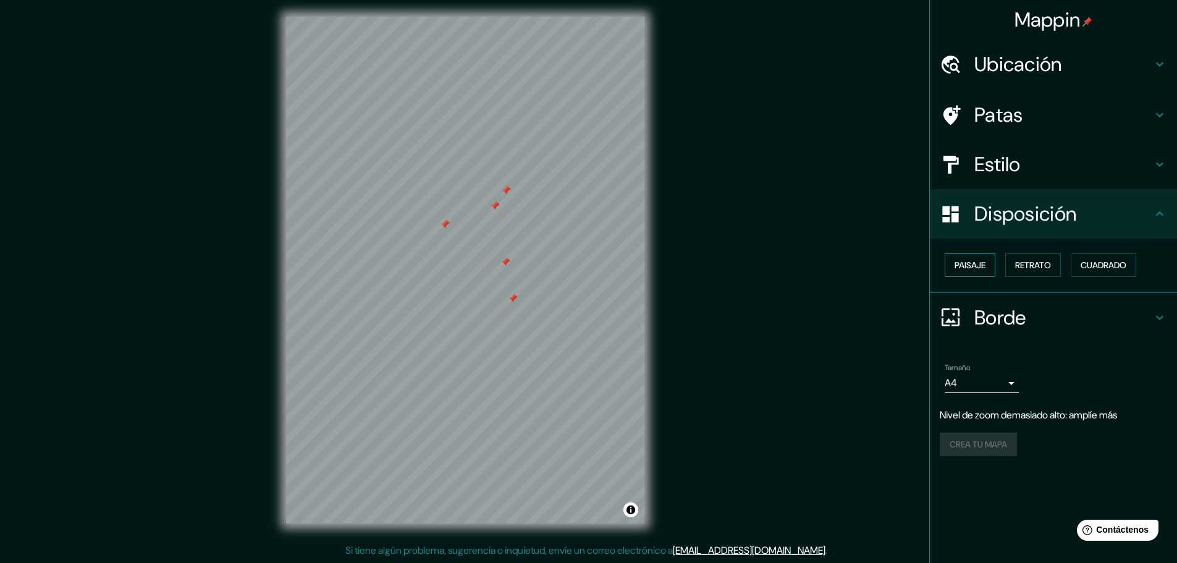
click at [981, 264] on font "Paisaje" at bounding box center [970, 265] width 31 height 11
